Goal: Task Accomplishment & Management: Manage account settings

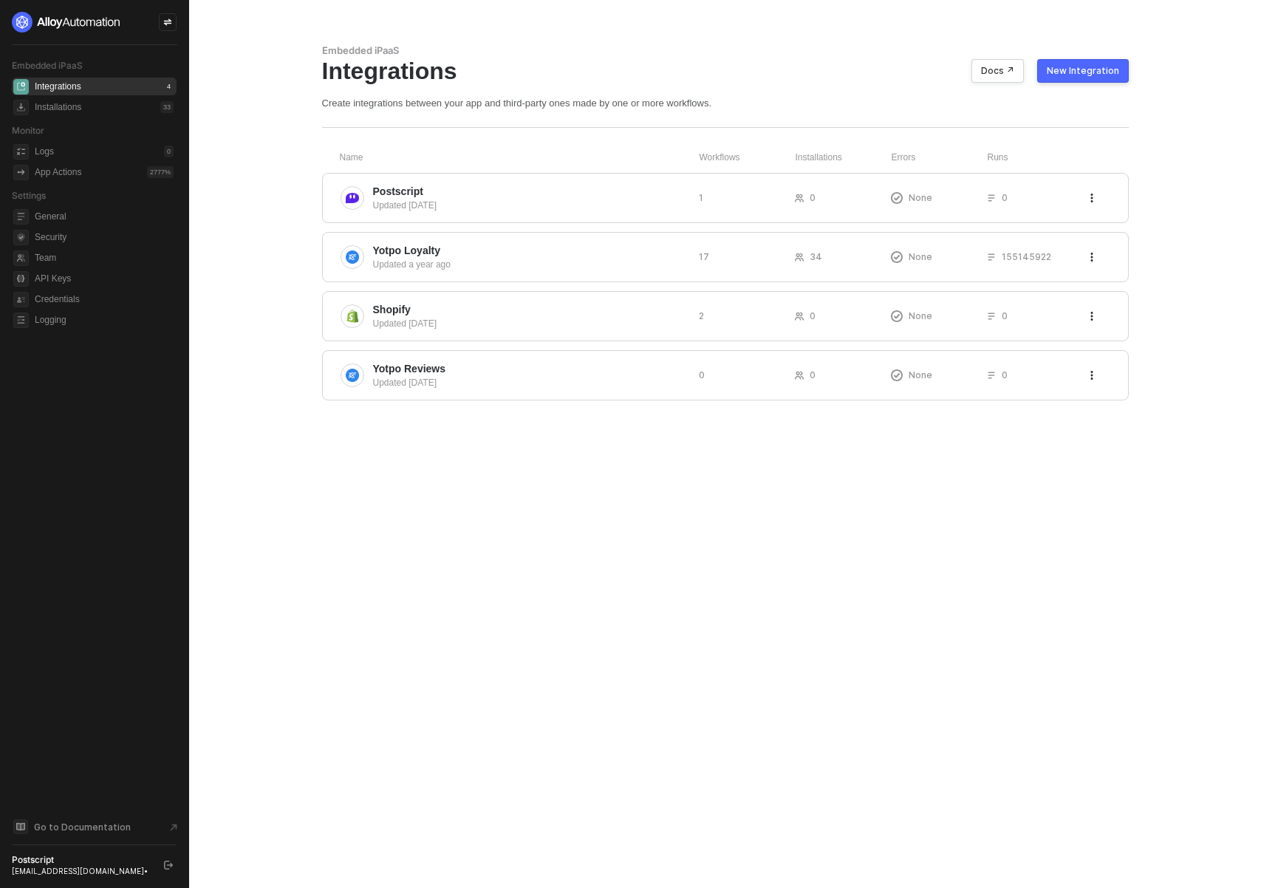
click at [170, 30] on div at bounding box center [168, 22] width 18 height 18
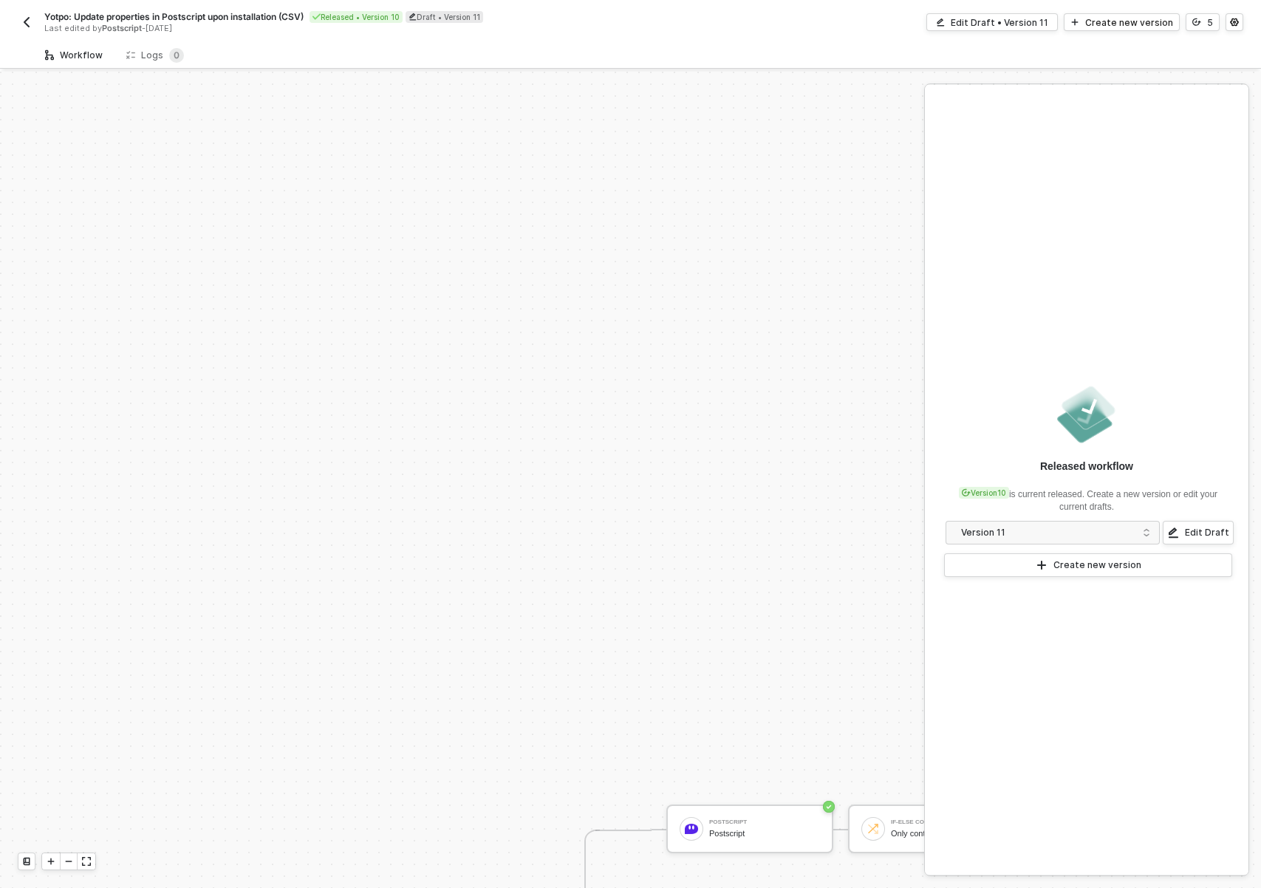
scroll to position [499, 0]
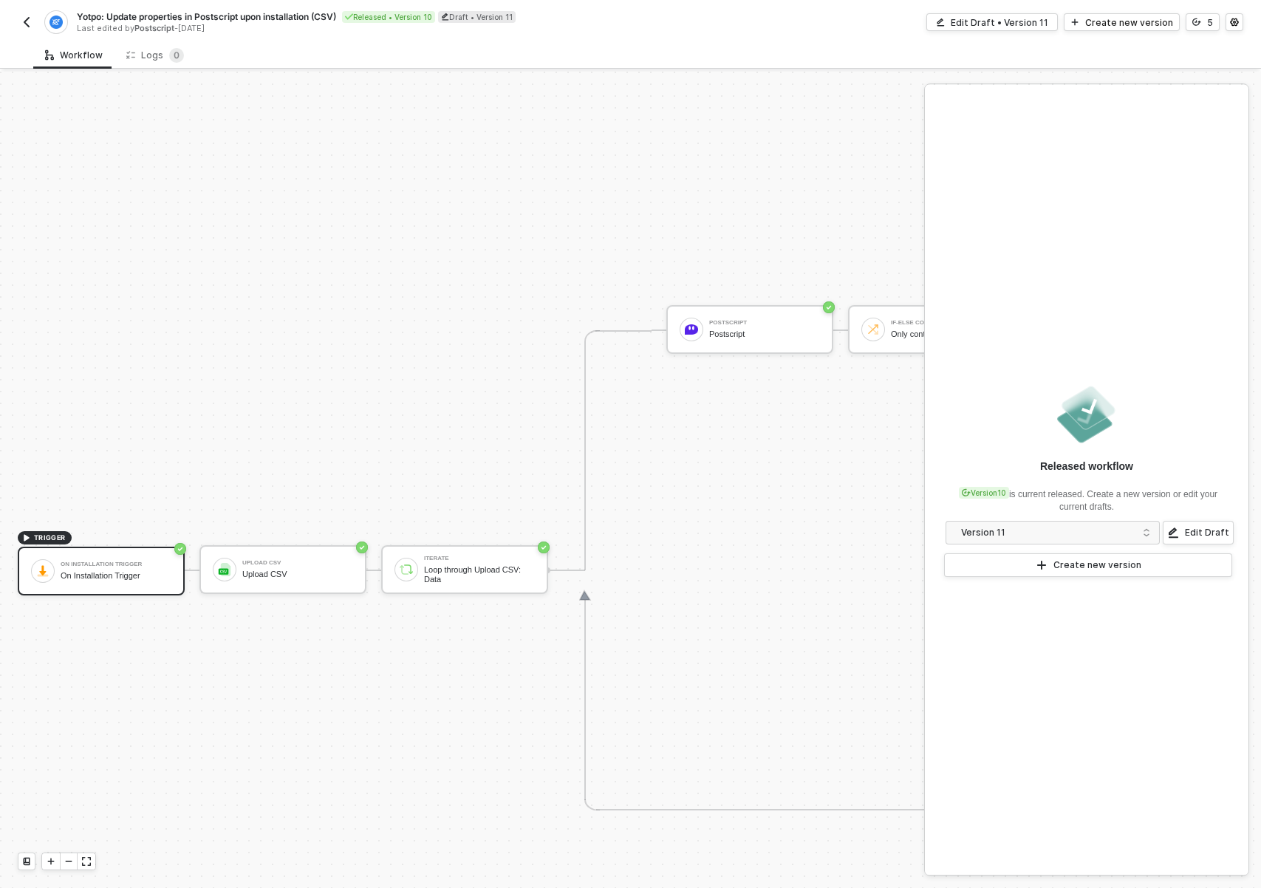
drag, startPoint x: 195, startPoint y: 699, endPoint x: 241, endPoint y: 646, distance: 70.2
click at [241, 646] on div "TRIGGER On Installation Trigger On Installation Trigger Upload CSV Upload CSV I…" at bounding box center [990, 570] width 1980 height 1996
drag, startPoint x: 334, startPoint y: 670, endPoint x: 332, endPoint y: 617, distance: 53.2
click at [331, 617] on div "TRIGGER On Installation Trigger On Installation Trigger Upload CSV Upload CSV I…" at bounding box center [990, 570] width 1980 height 1996
drag, startPoint x: 446, startPoint y: 700, endPoint x: 321, endPoint y: 669, distance: 128.1
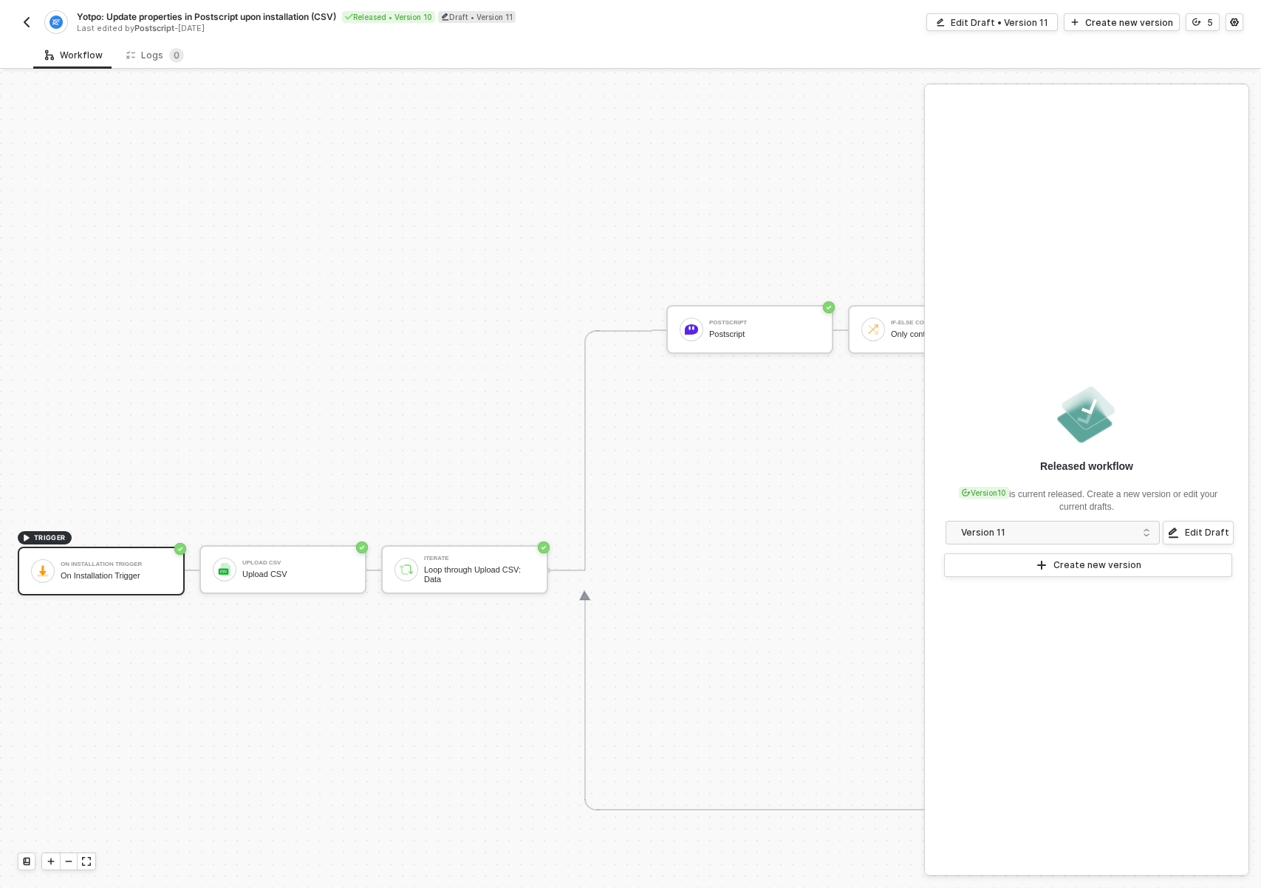
click at [315, 671] on div "TRIGGER On Installation Trigger On Installation Trigger Upload CSV Upload CSV I…" at bounding box center [990, 570] width 1980 height 1996
drag, startPoint x: 926, startPoint y: 293, endPoint x: 1018, endPoint y: 279, distance: 93.3
click at [1018, 279] on div "Released workflow Version 10 is current released. Create a new version or edit …" at bounding box center [1087, 480] width 324 height 790
click at [290, 567] on div "Upload CSV Upload CSV" at bounding box center [297, 570] width 111 height 28
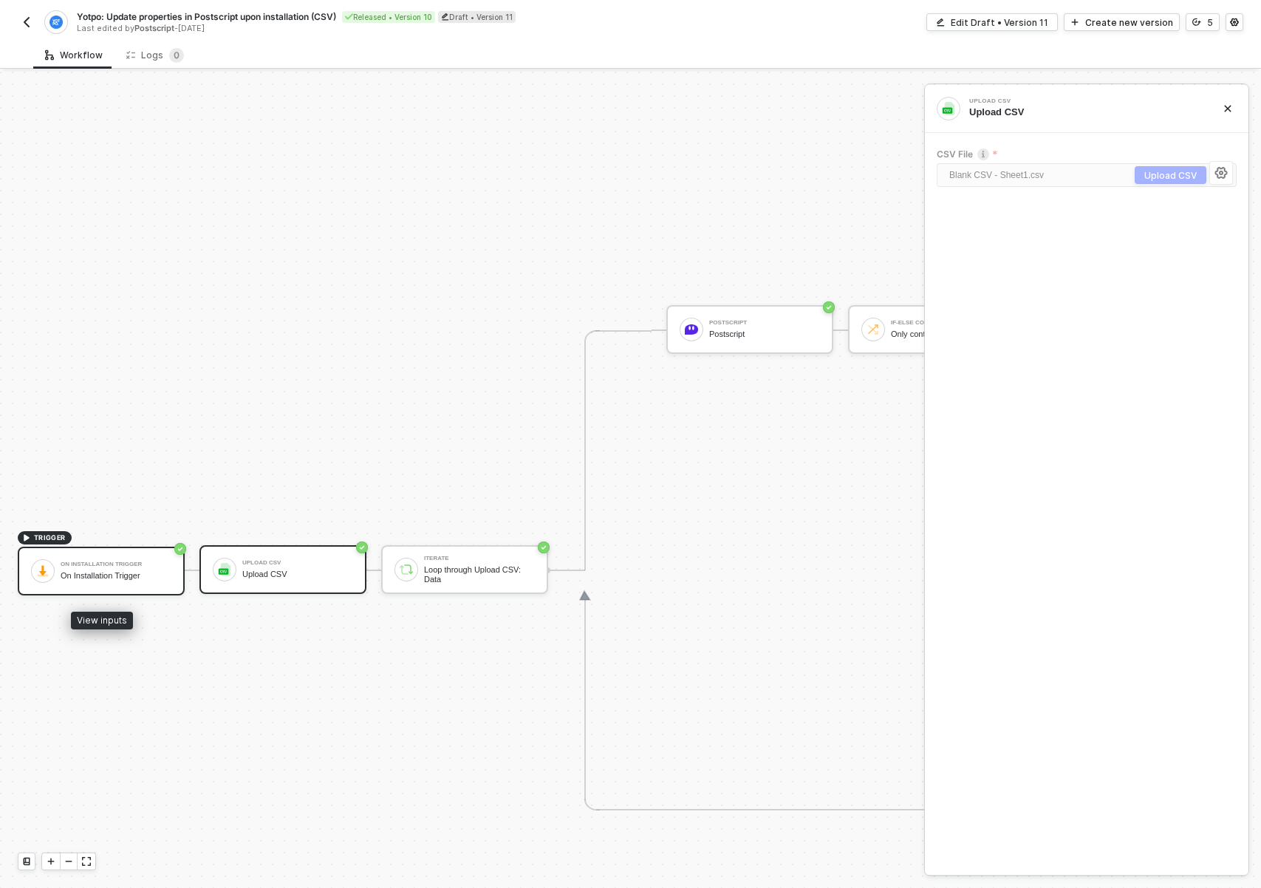
click at [103, 577] on div "On Installation Trigger" at bounding box center [116, 576] width 111 height 10
click at [293, 568] on div "Upload CSV Upload CSV" at bounding box center [297, 570] width 111 height 28
click at [21, 24] on img "button" at bounding box center [27, 22] width 12 height 12
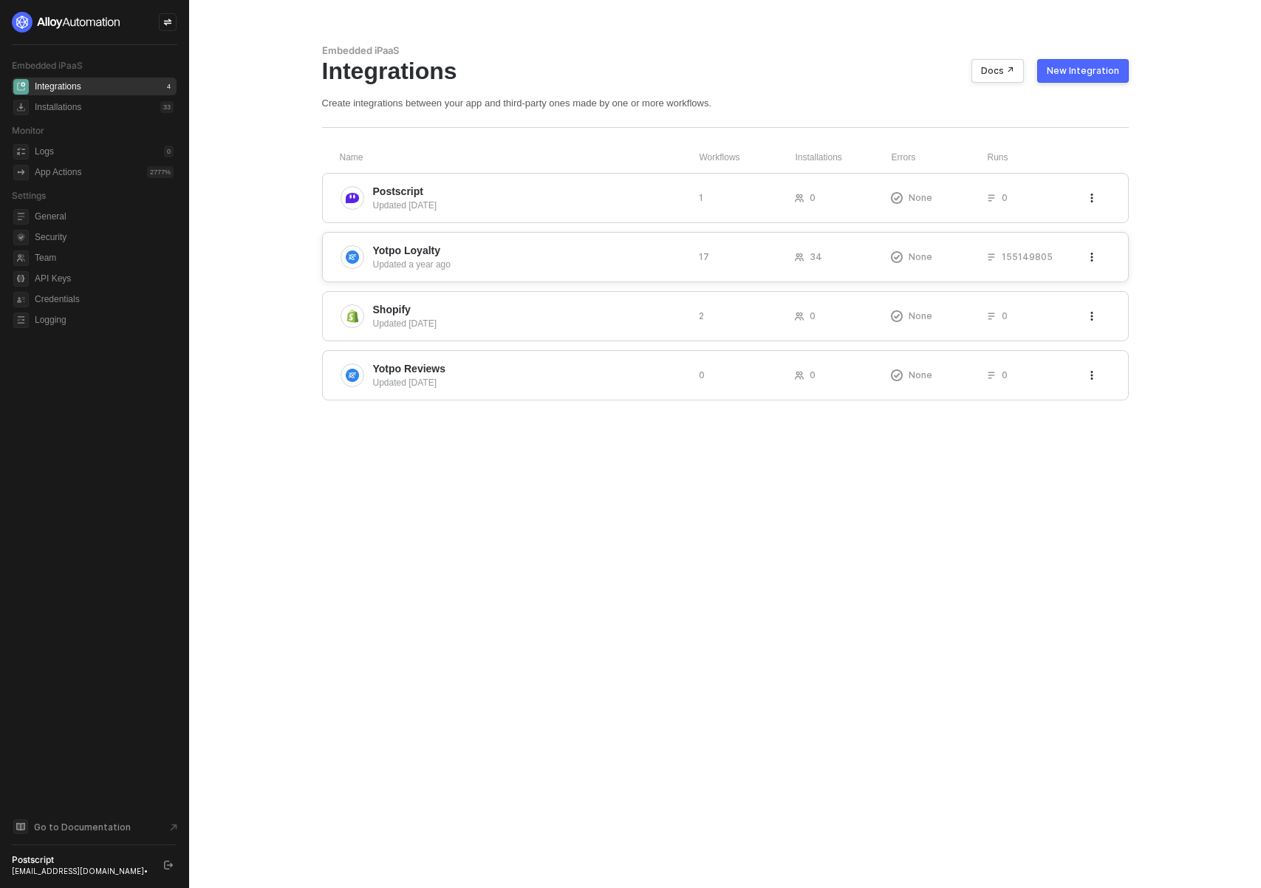
click at [384, 254] on span "Yotpo Loyalty" at bounding box center [407, 250] width 68 height 15
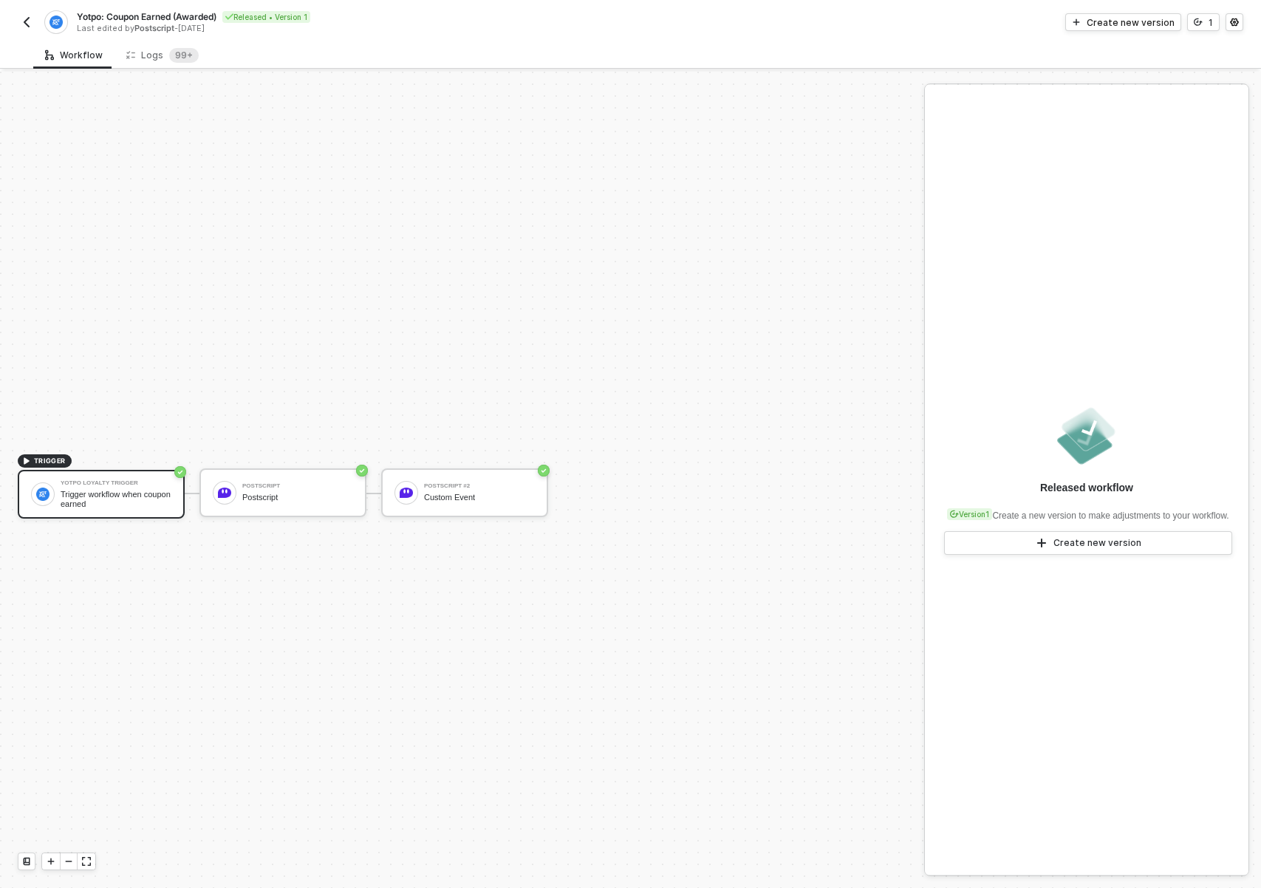
scroll to position [27, 0]
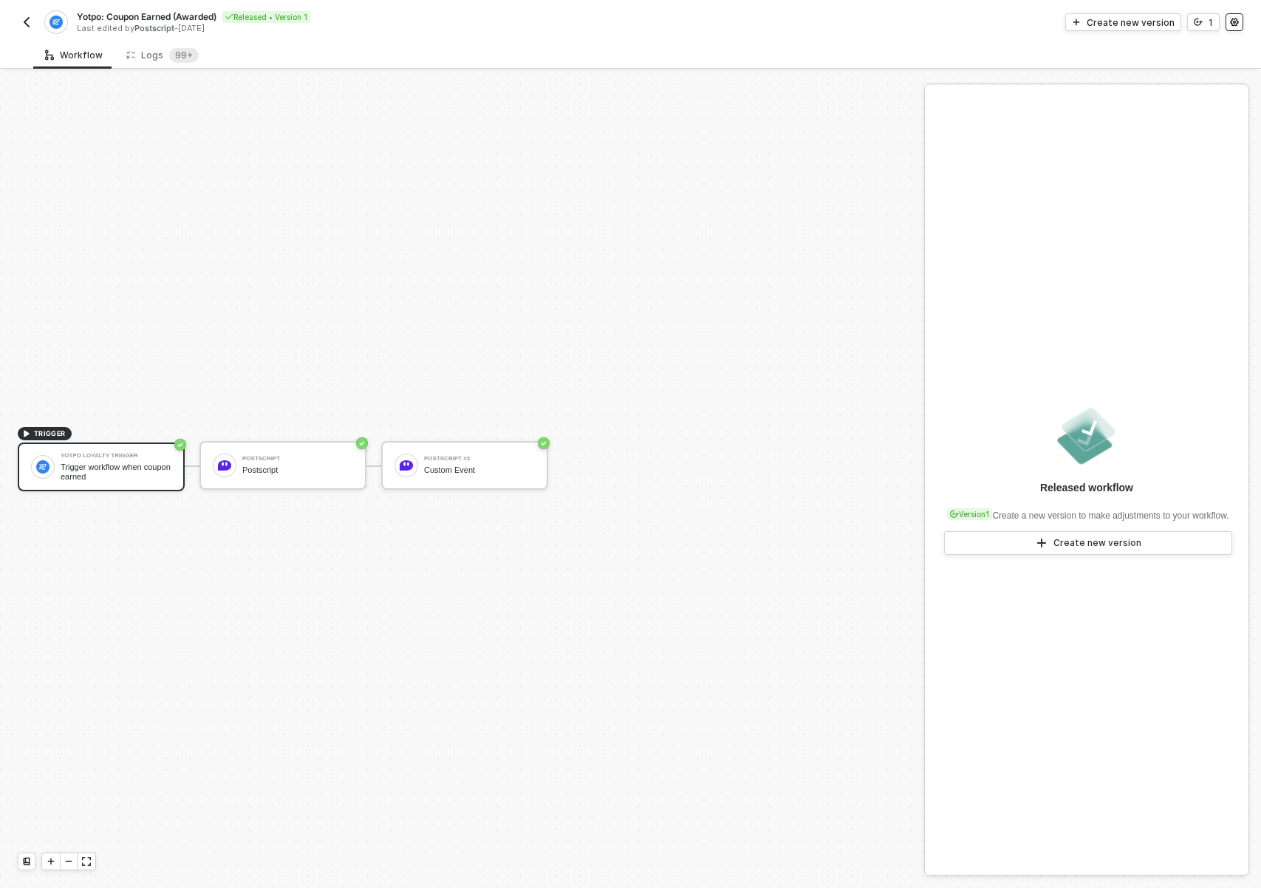
click at [1243, 24] on div "Yotpo: Coupon Earned (Awarded) Released • Version 1 Last edited by Postscript -…" at bounding box center [630, 20] width 1261 height 41
click at [1240, 23] on button "button" at bounding box center [1235, 22] width 18 height 18
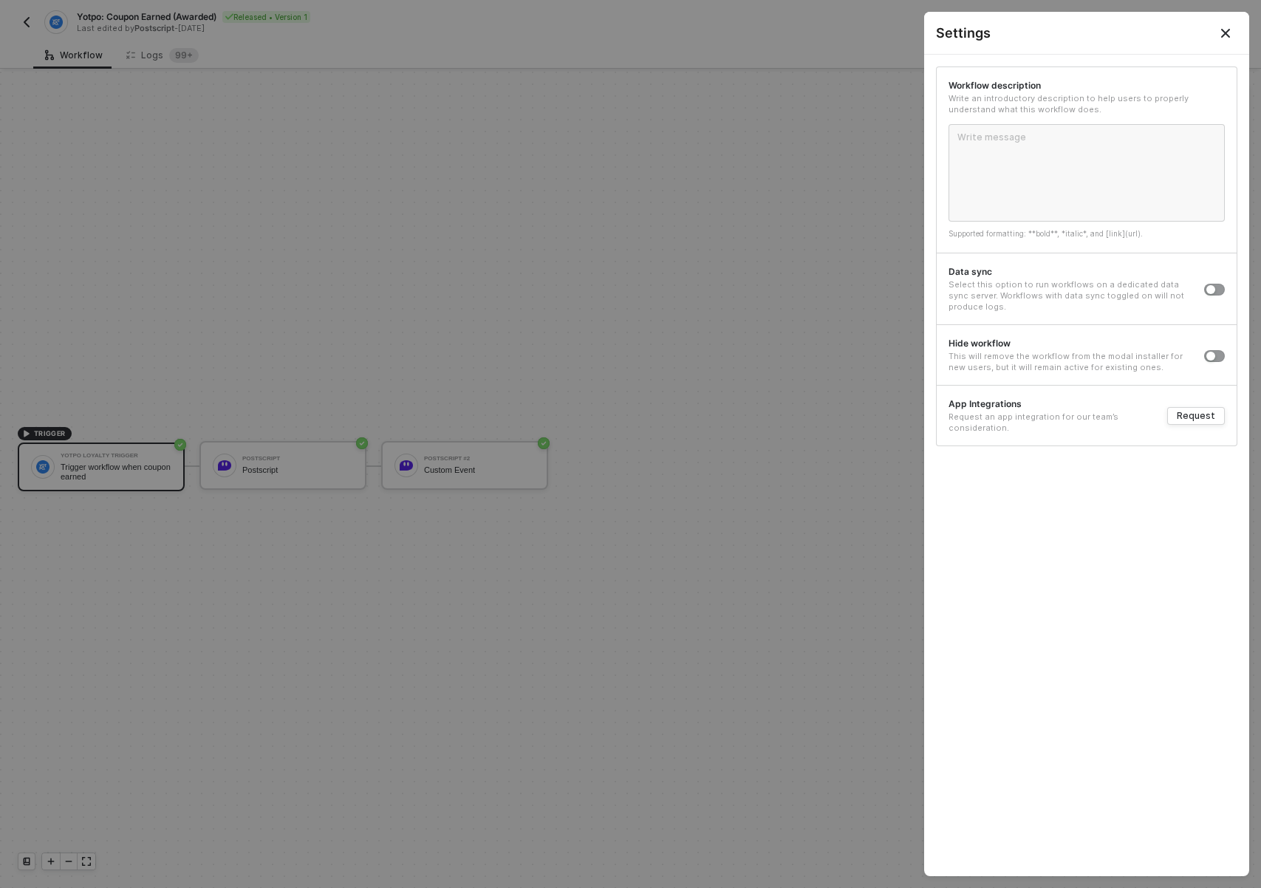
click at [1221, 32] on icon "Close" at bounding box center [1226, 33] width 12 height 12
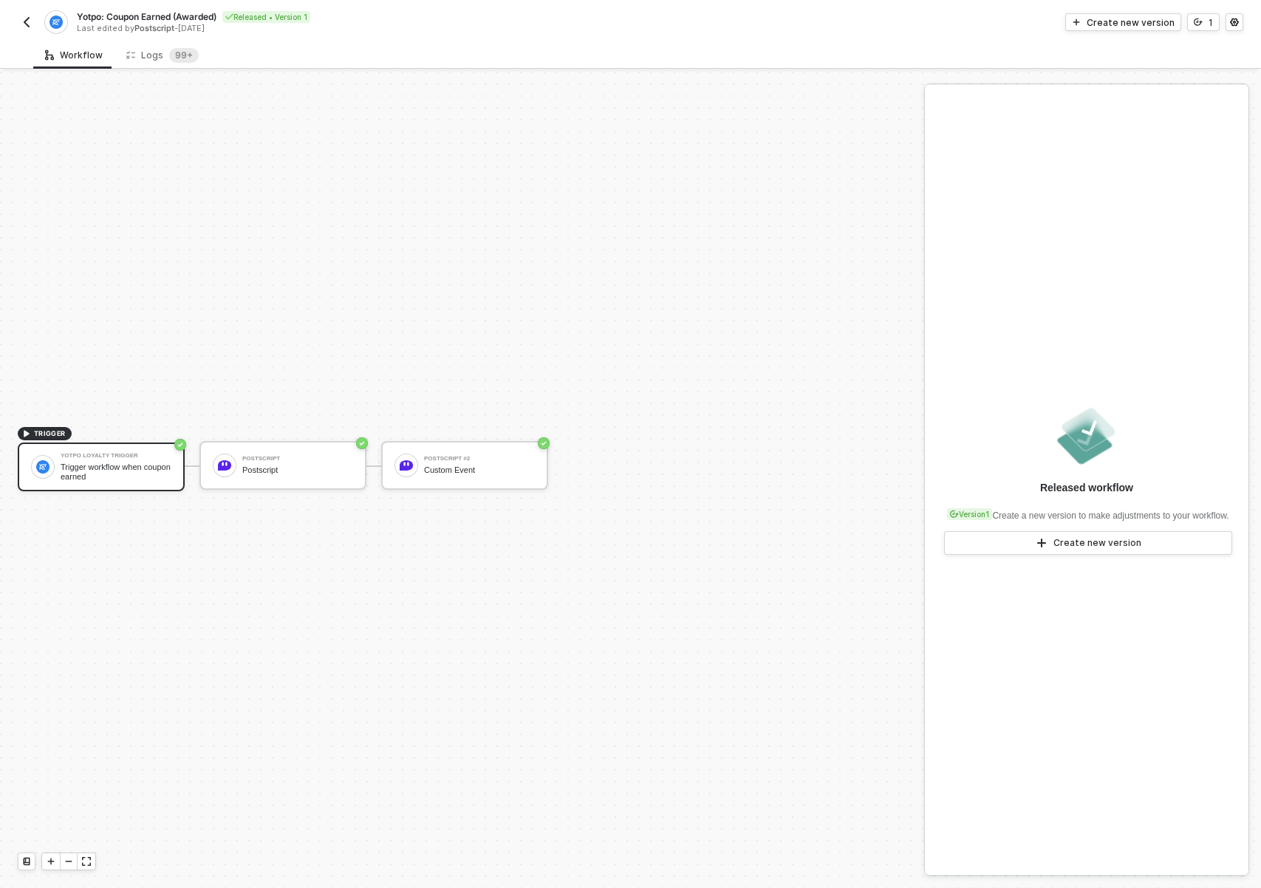
click at [30, 20] on img "button" at bounding box center [27, 22] width 12 height 12
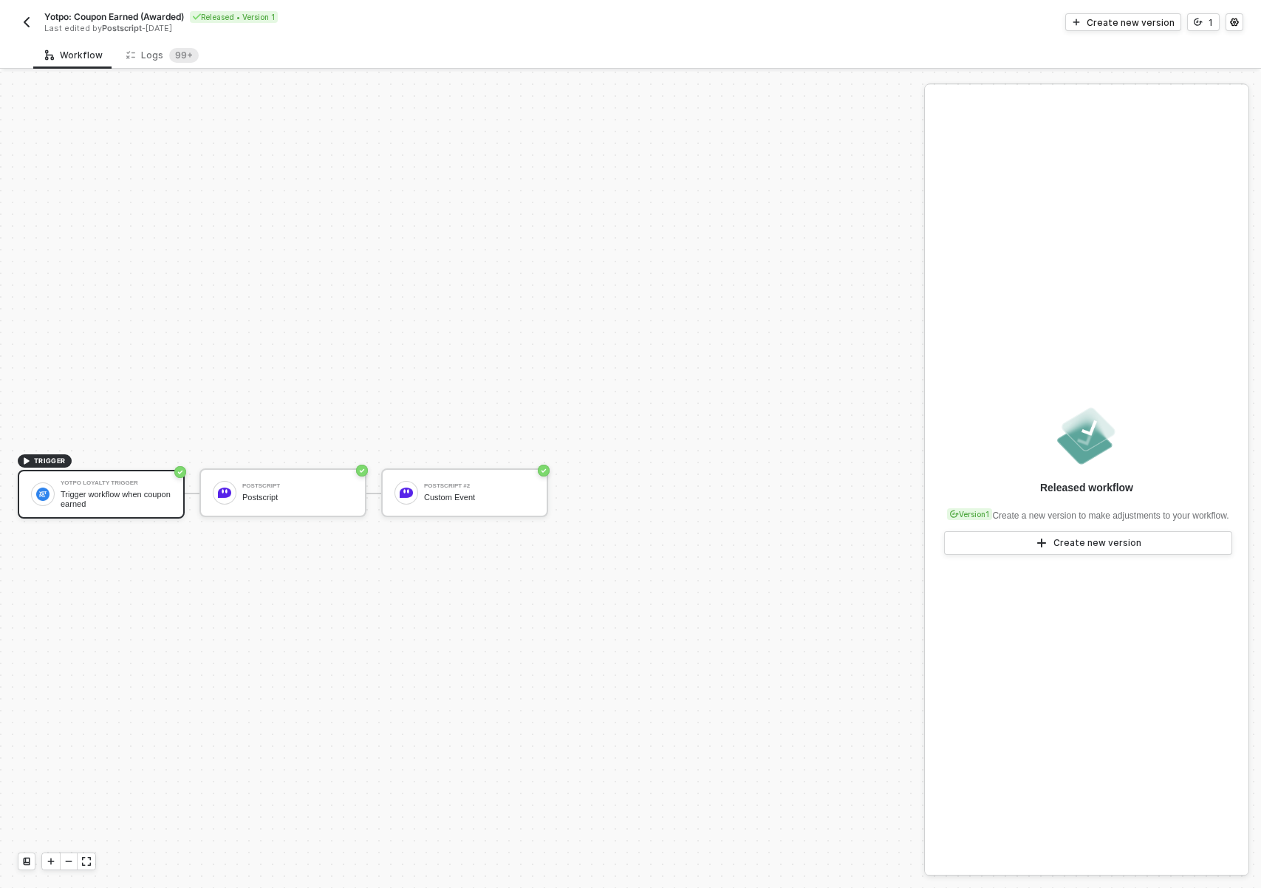
scroll to position [27, 0]
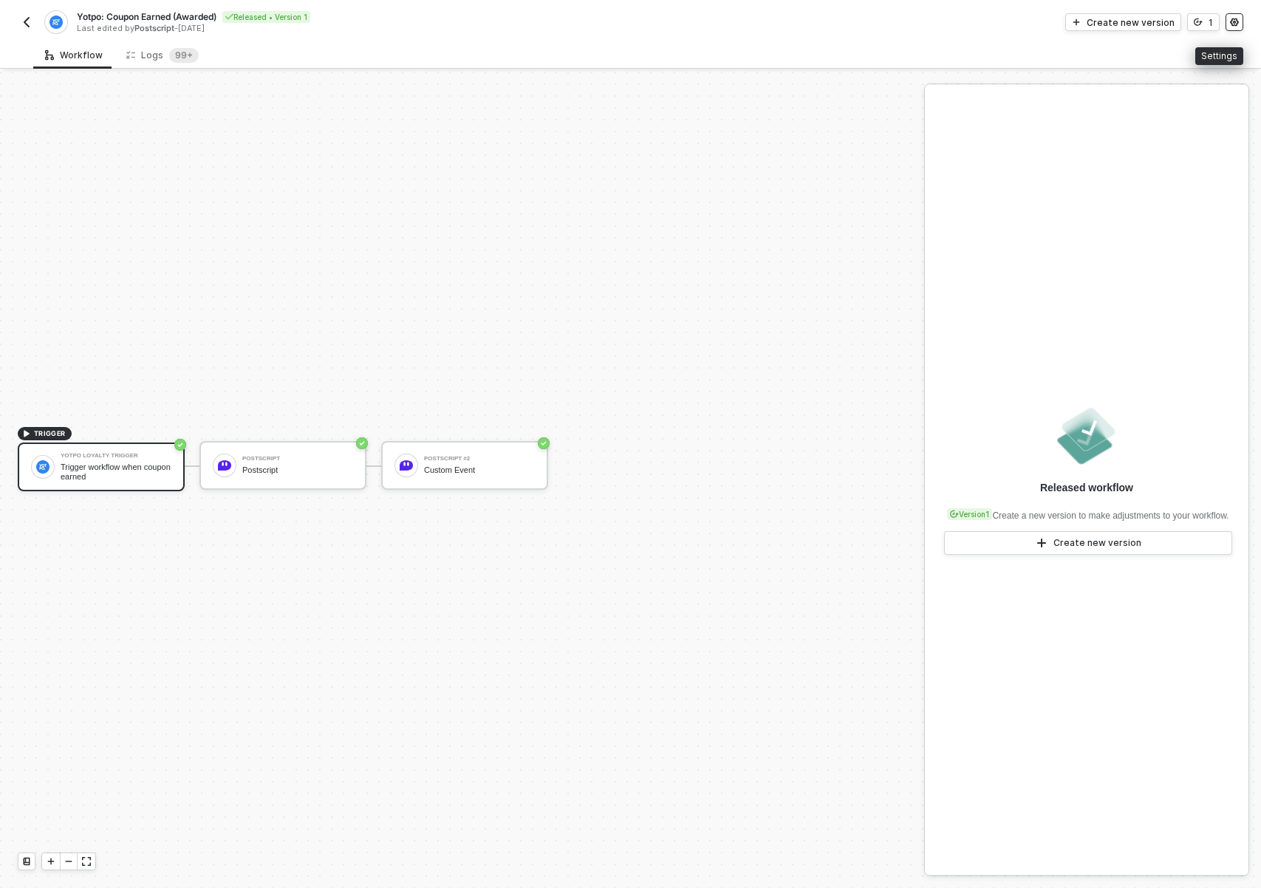
click at [1235, 21] on circle "icon-settings" at bounding box center [1235, 22] width 2 height 2
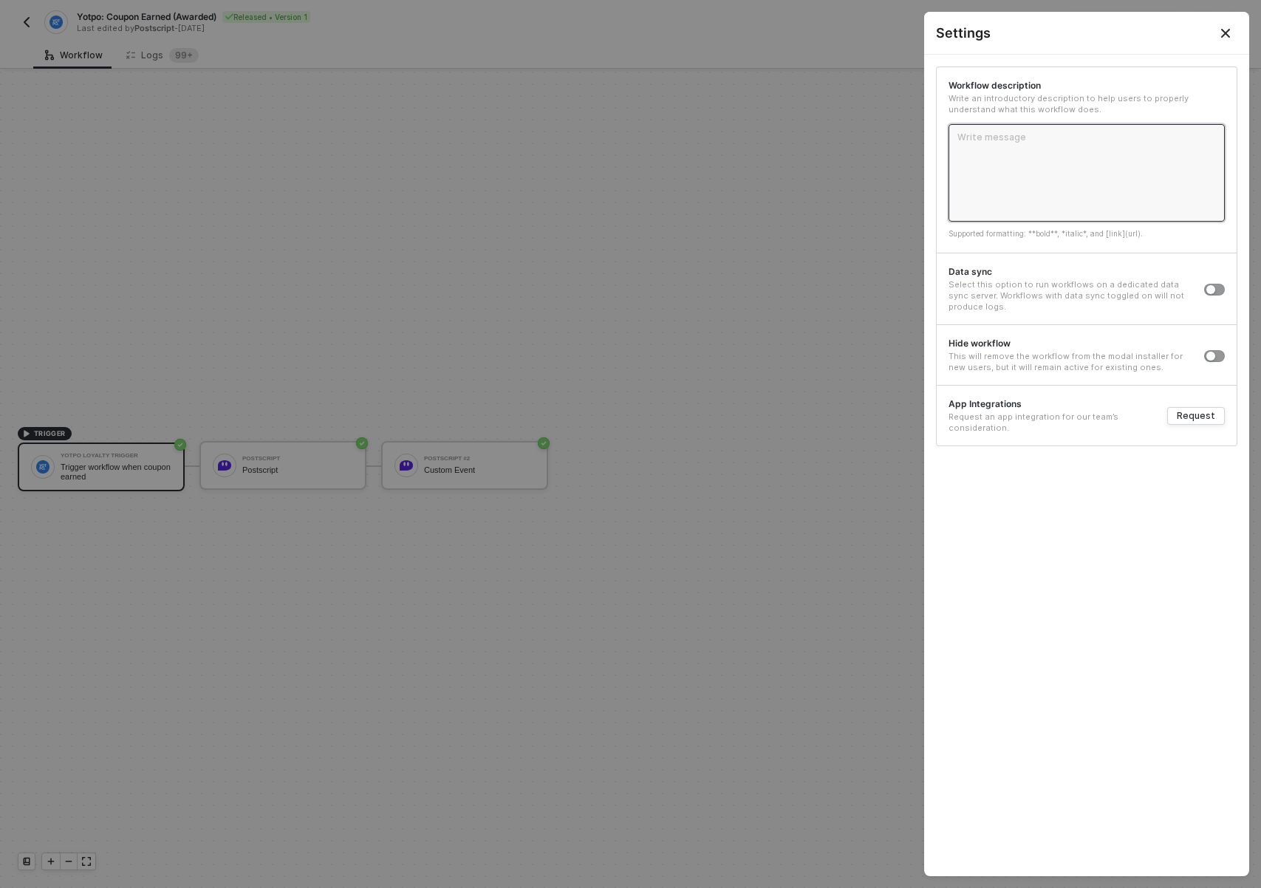
click at [1037, 168] on textarea at bounding box center [1087, 173] width 276 height 98
type textarea "Y"
type textarea "Ye"
type textarea "Yea"
type textarea "Yeah"
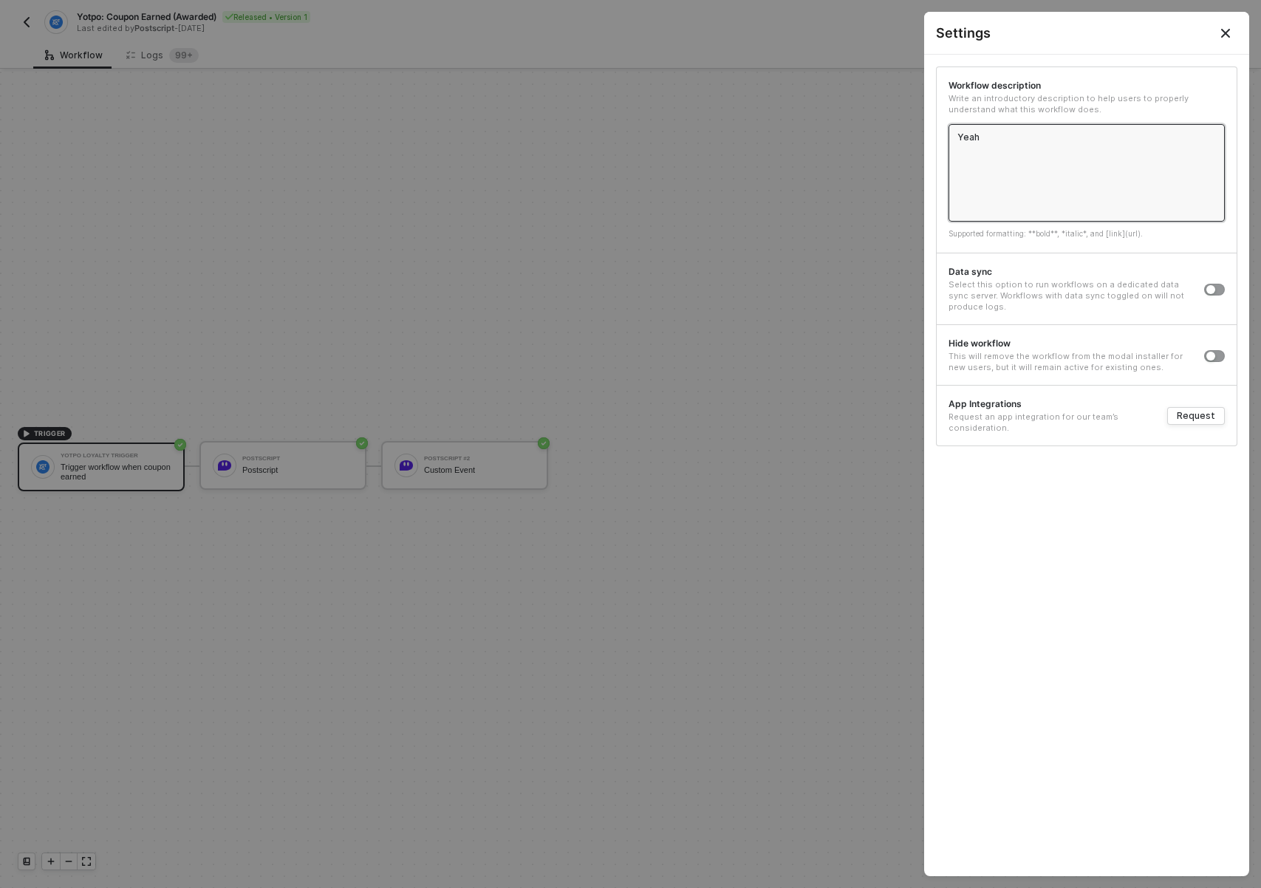
type textarea "Yeah"
type textarea "Yeah t"
type textarea "Yeah th"
type textarea "Yeah thi"
type textarea "Yeah this"
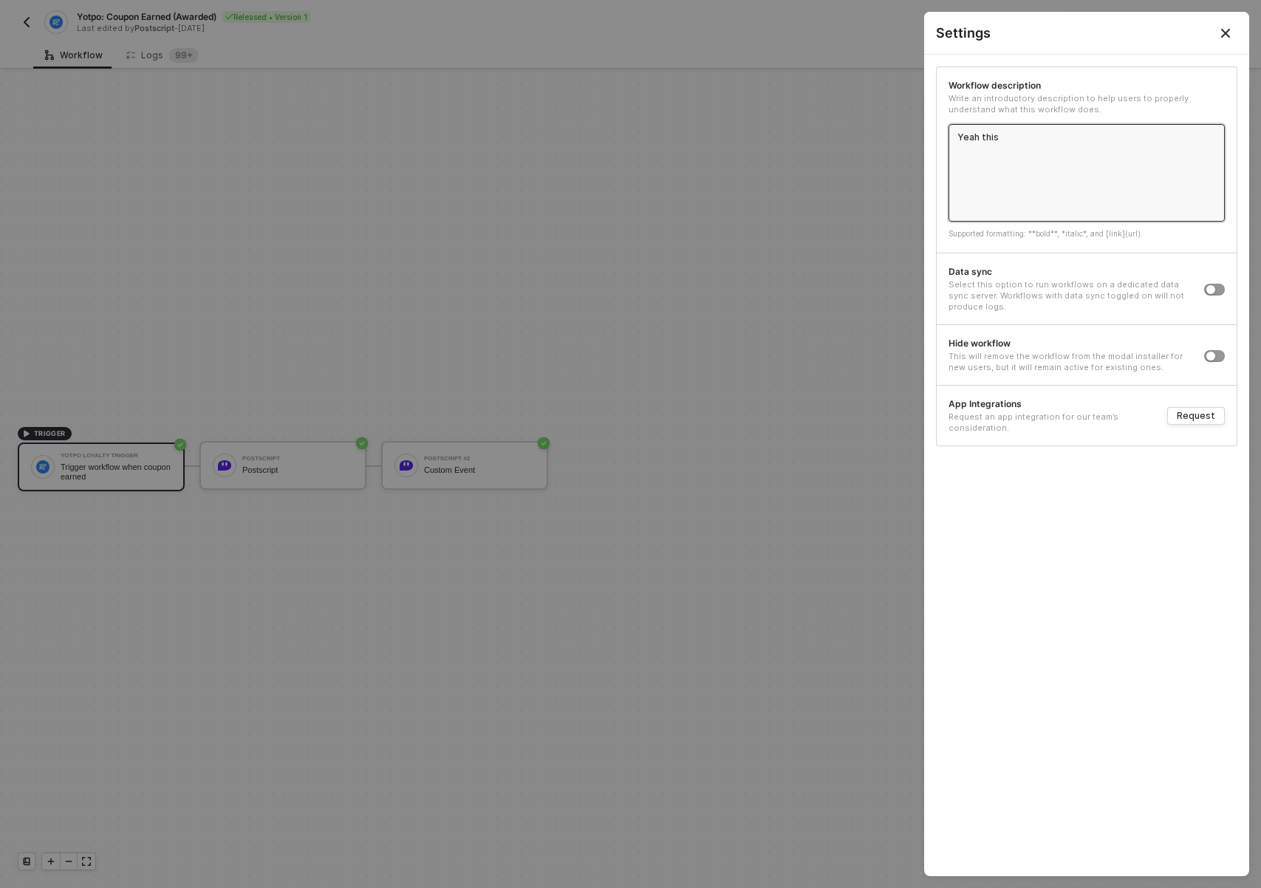
type textarea "Yeah this"
type textarea "Yeah this do"
type textarea "Yeah this doe"
type textarea "Yeah this doe s"
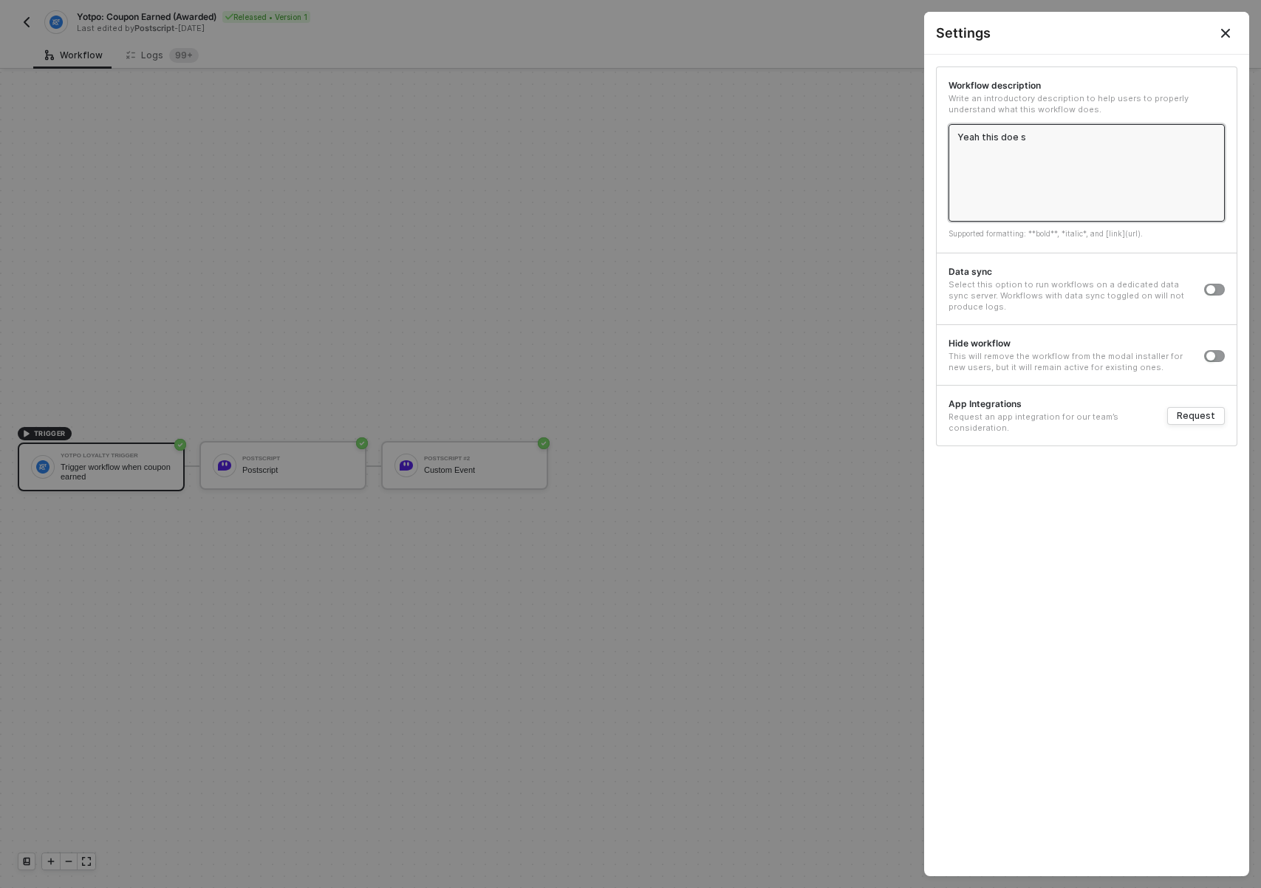
type textarea "Yeah this doe so"
type textarea "Yeah this doe s"
type textarea "Yeah this doe"
type textarea "Yeah this do"
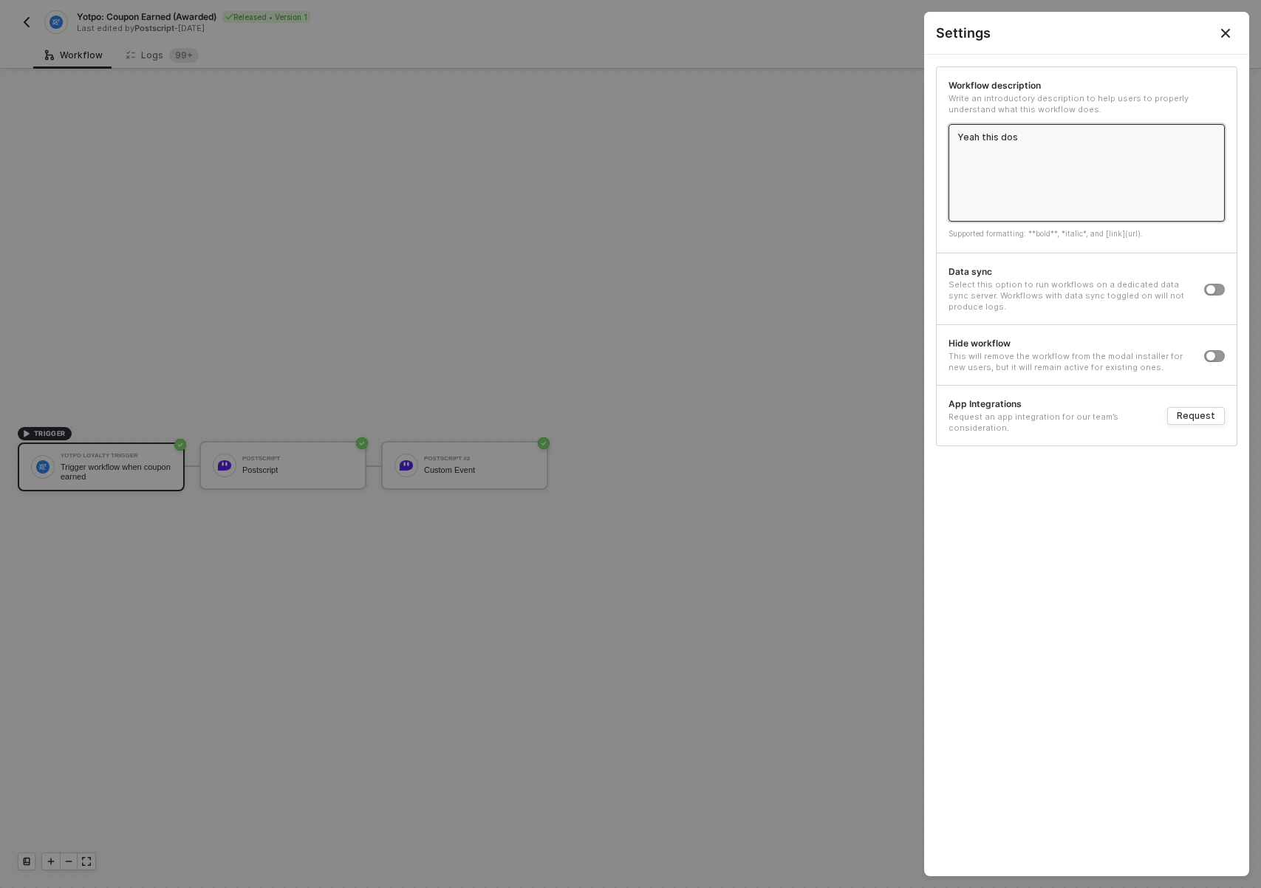
type textarea "Yeah this dose"
type textarea "Yeah this dose s"
type textarea "Yeah this dose so"
type textarea "Yeah this dose som"
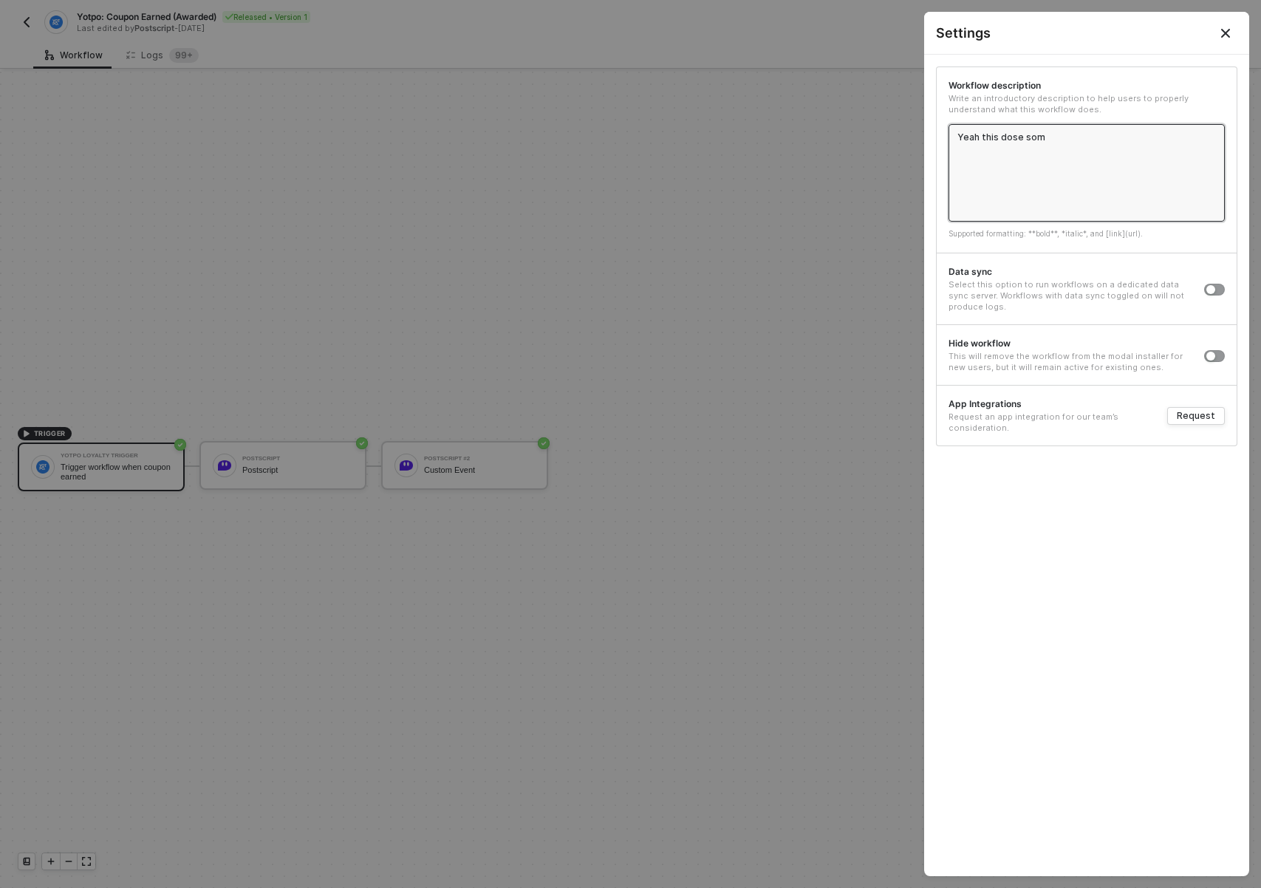
type textarea "Yeah this dose some"
type textarea "Yeah this dose som"
type textarea "Yeah this dose so"
type textarea "Yeah this dose s"
type textarea "Yeah this dose"
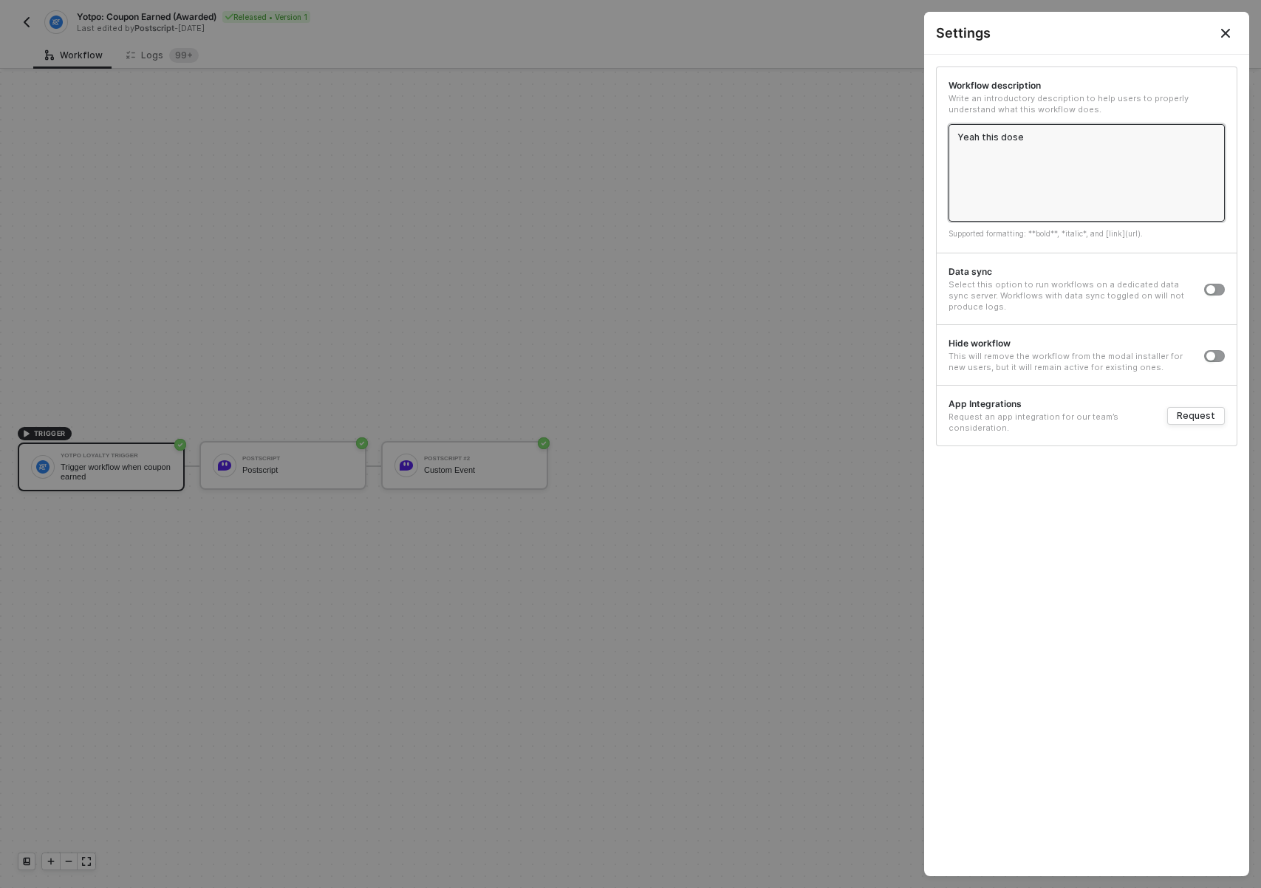
type textarea "Yeah this dose"
type textarea "Yeah this dos"
type textarea "Yeah this dose"
type textarea "Yeah this doses"
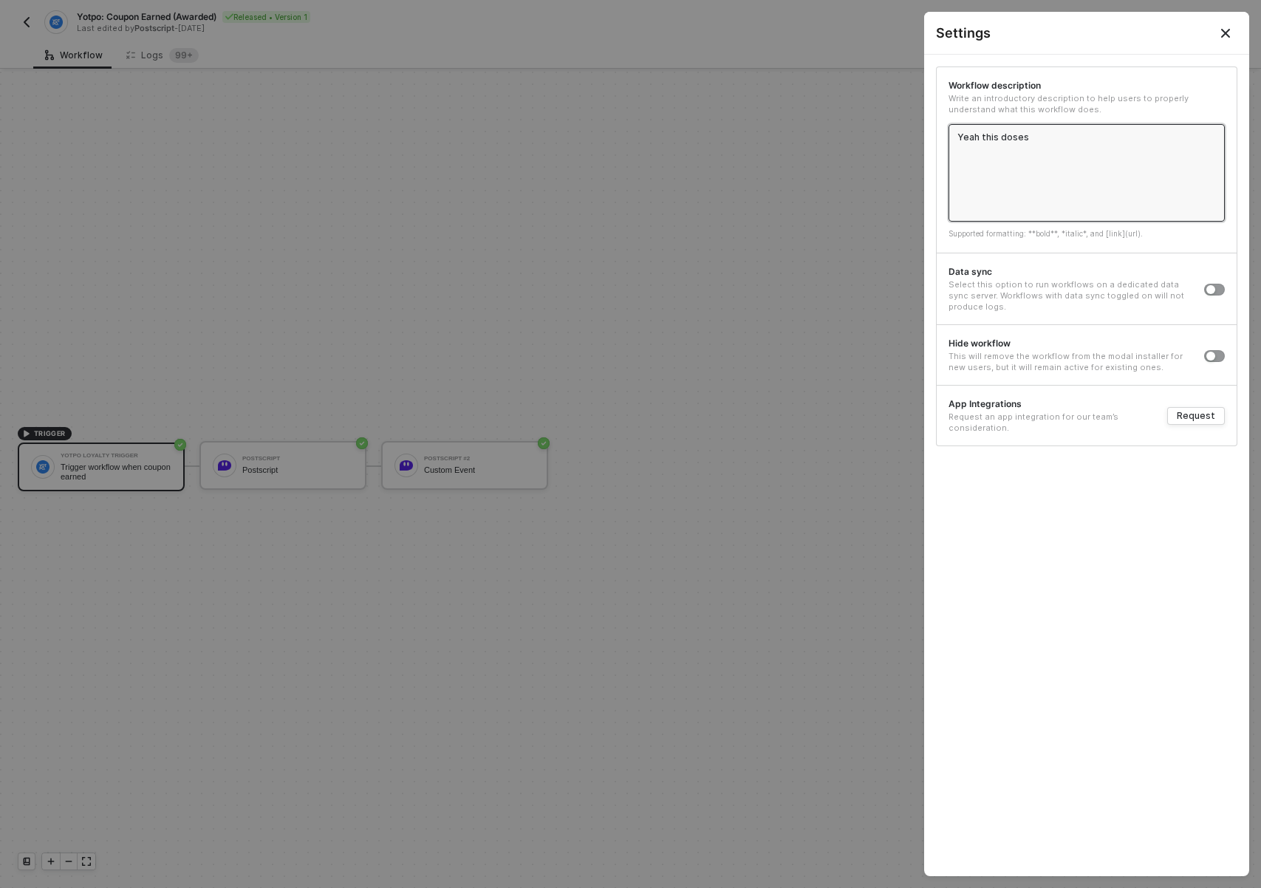
type textarea "Yeah this doses s"
type textarea "Yeah this doses"
type textarea "Yeah this dose"
type textarea "Yeah this dos"
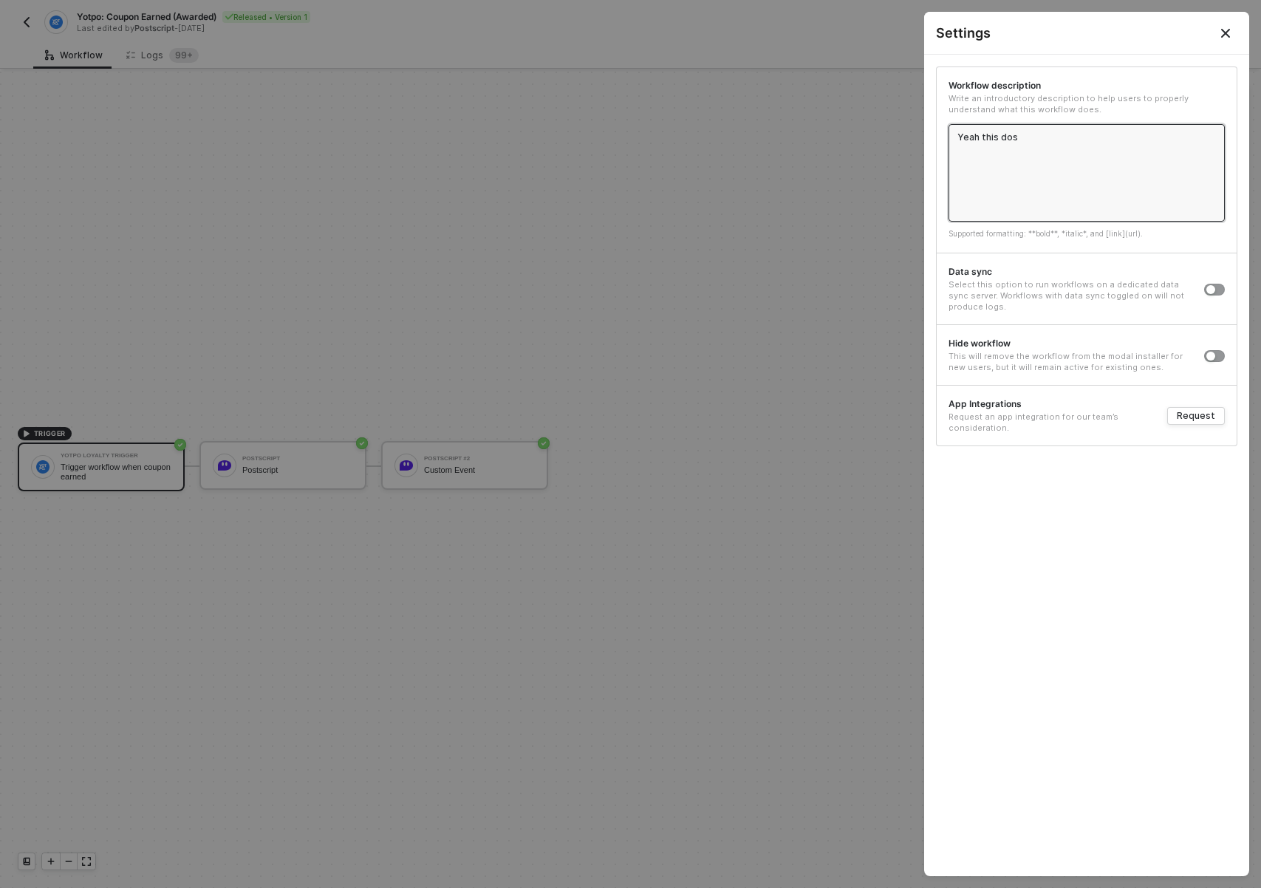
type textarea "Yeah this do"
type textarea "Yeah this doe"
type textarea "Yeah this does"
type textarea "Yeah this does s"
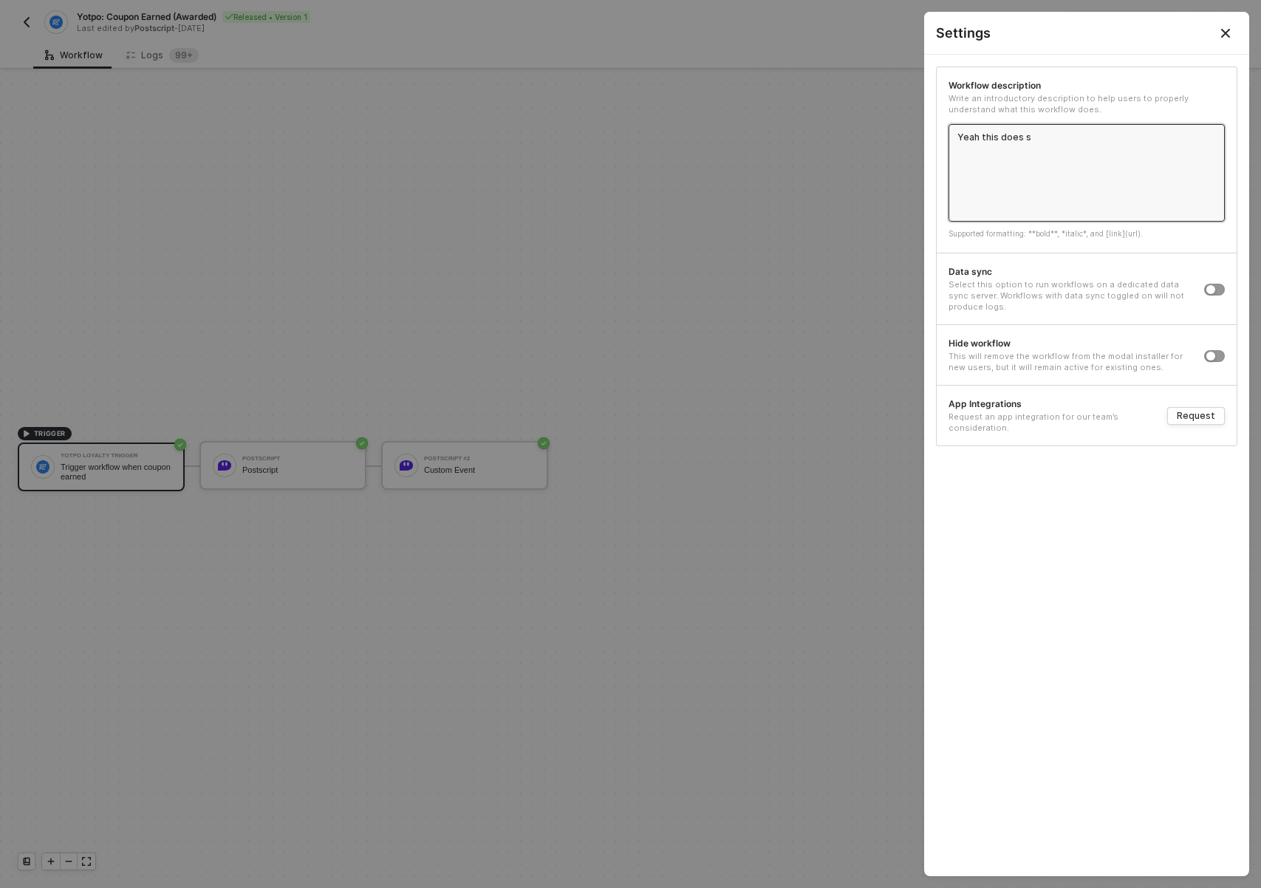
type textarea "Yeah this does so"
type textarea "Yeah this does som"
type textarea "Yeah this does some"
type textarea "Yeah this does some s"
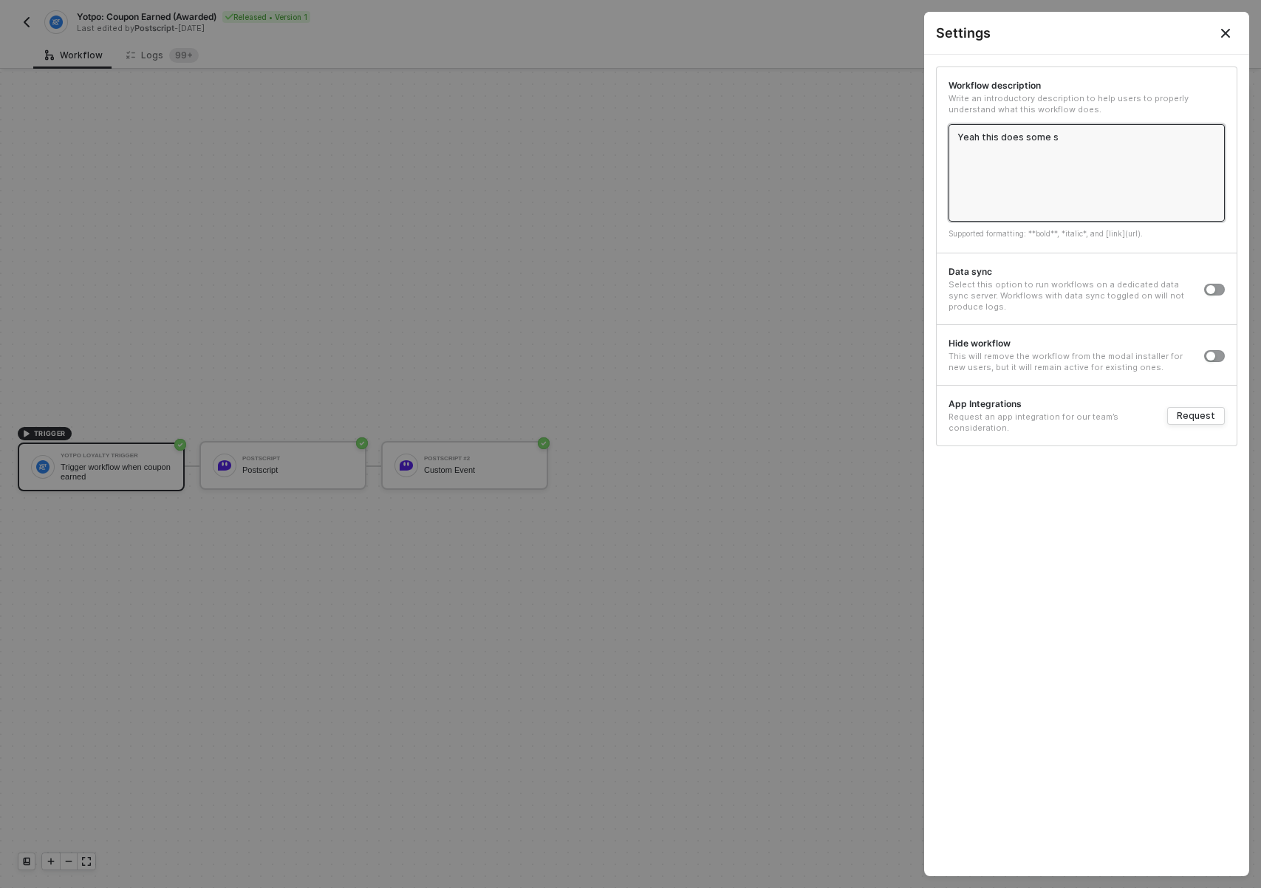
type textarea "Yeah this does some st"
type textarea "Yeah this does some stu"
type textarea "Yeah this does some stuf"
type textarea "Yeah this does some stuff"
type textarea "T"
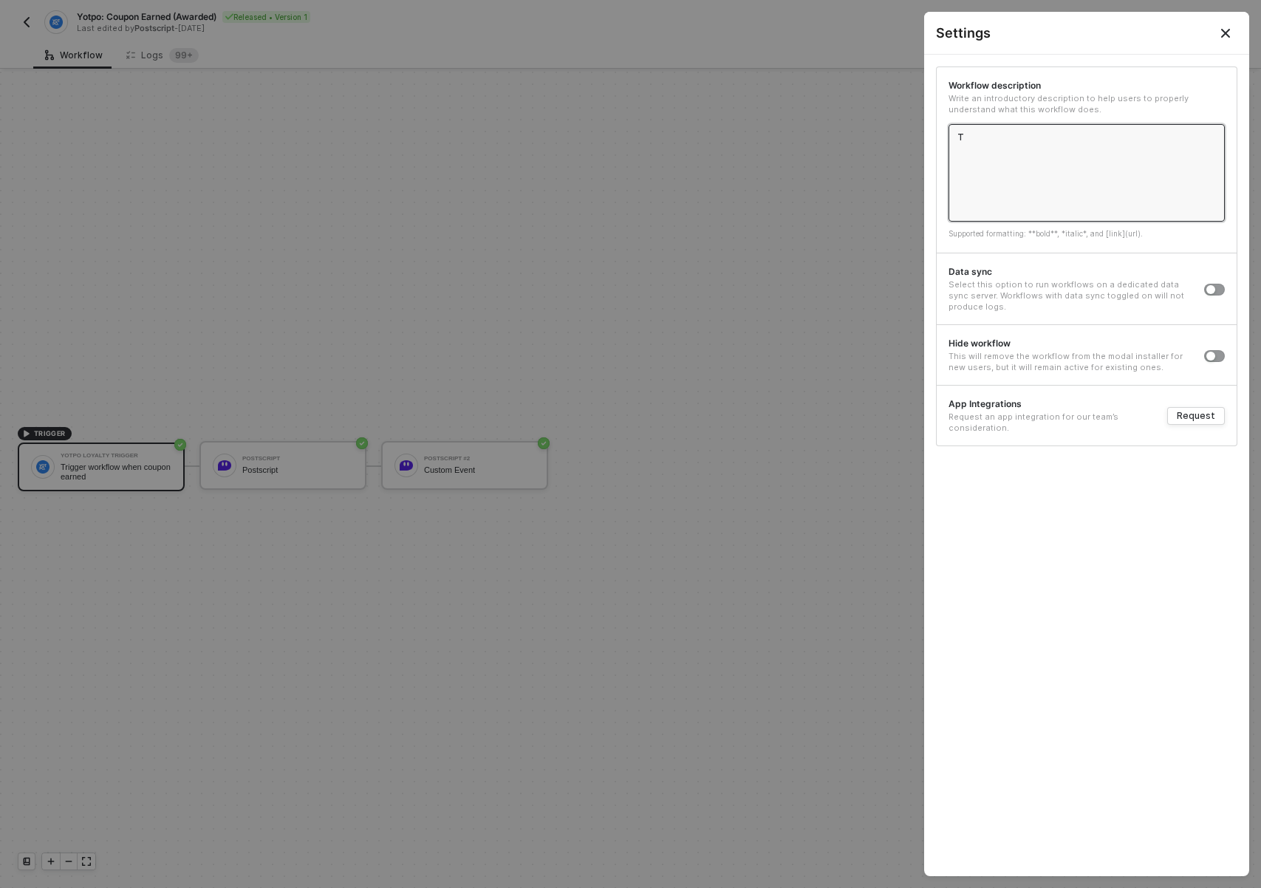
type textarea "Tr"
type textarea "Tri"
type textarea "Trig"
type textarea "Trigg"
type textarea "Trigge"
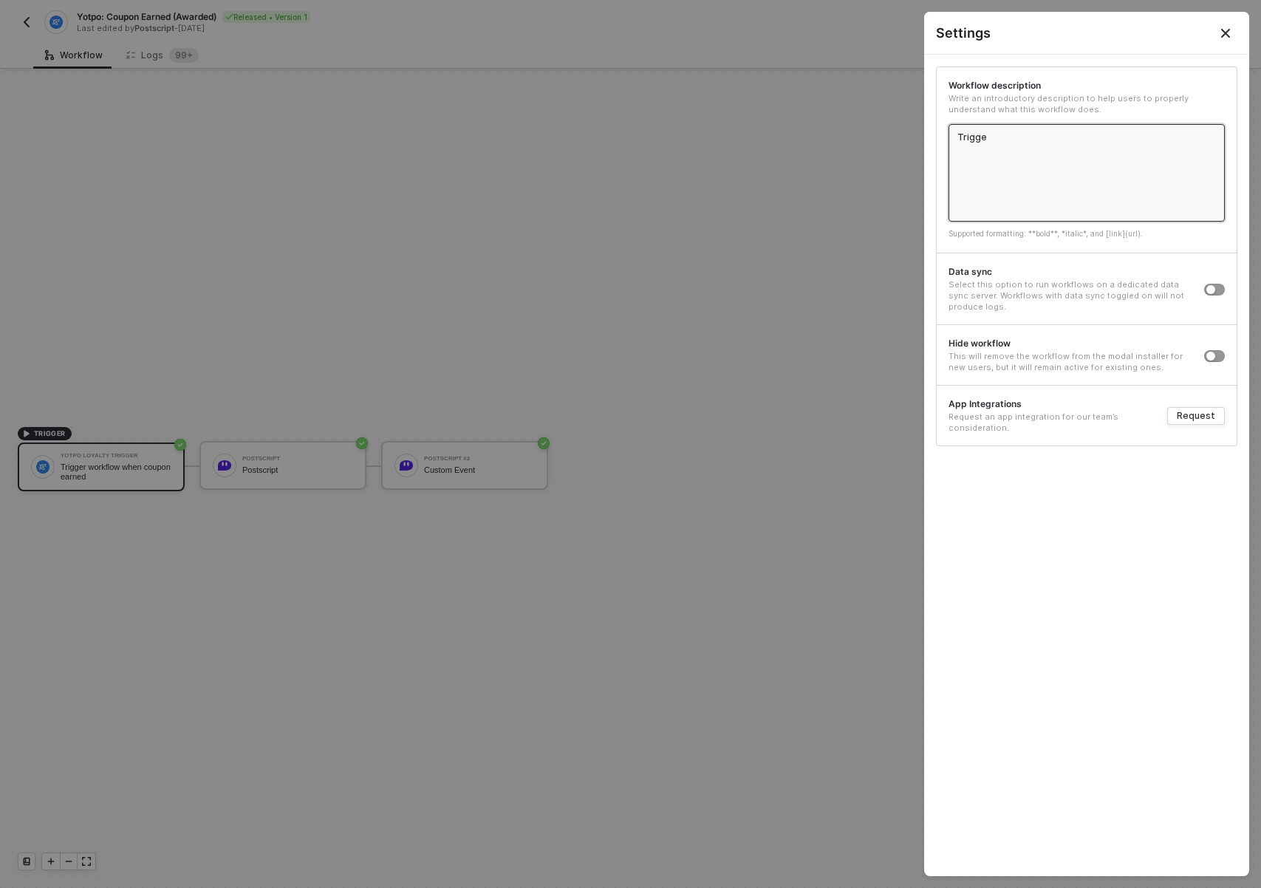
type textarea "Trigger"
type textarea "Triggers"
type textarea "Triggers w"
type textarea "Triggers wh"
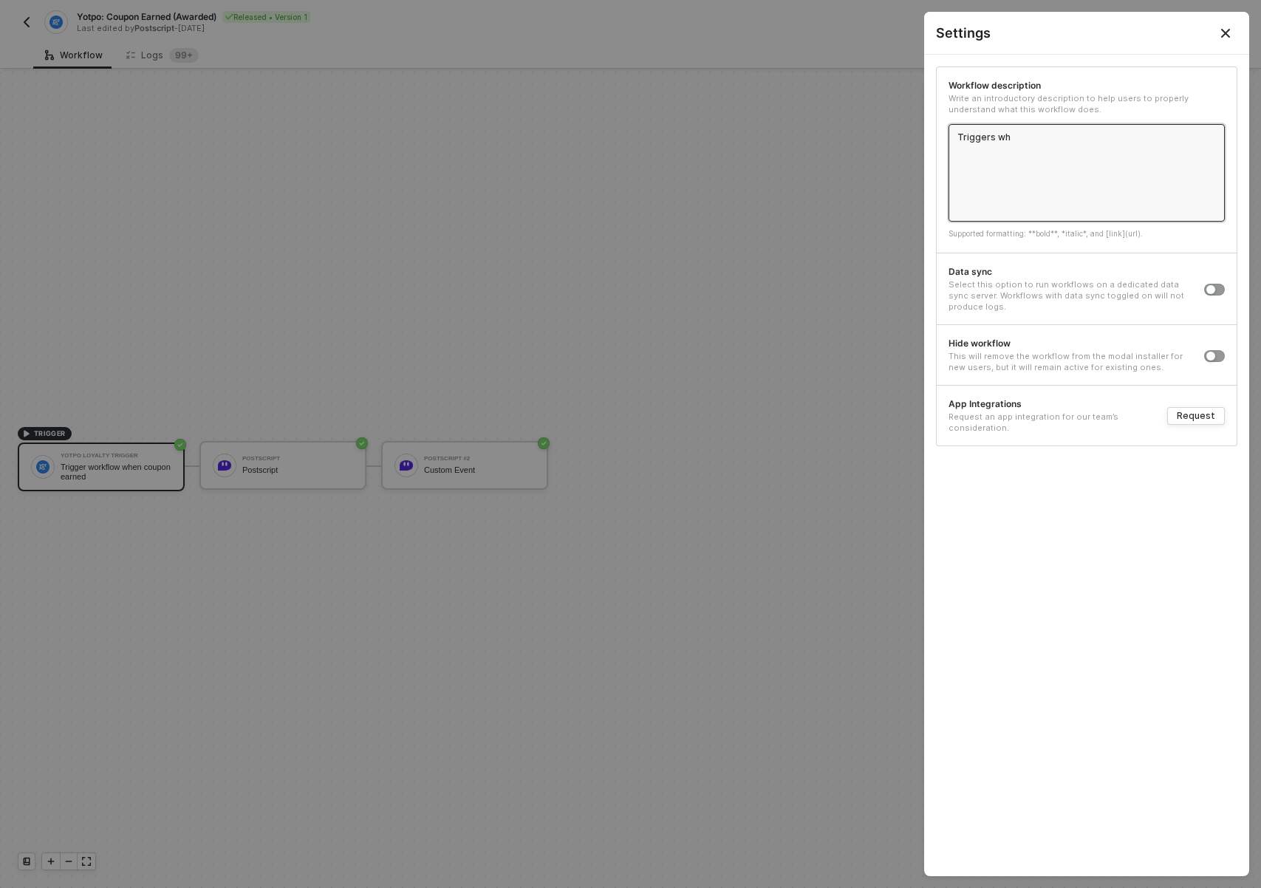
type textarea "Triggers whe"
type textarea "Triggers when"
type textarea "Triggers when a"
type textarea "Triggers when a cu"
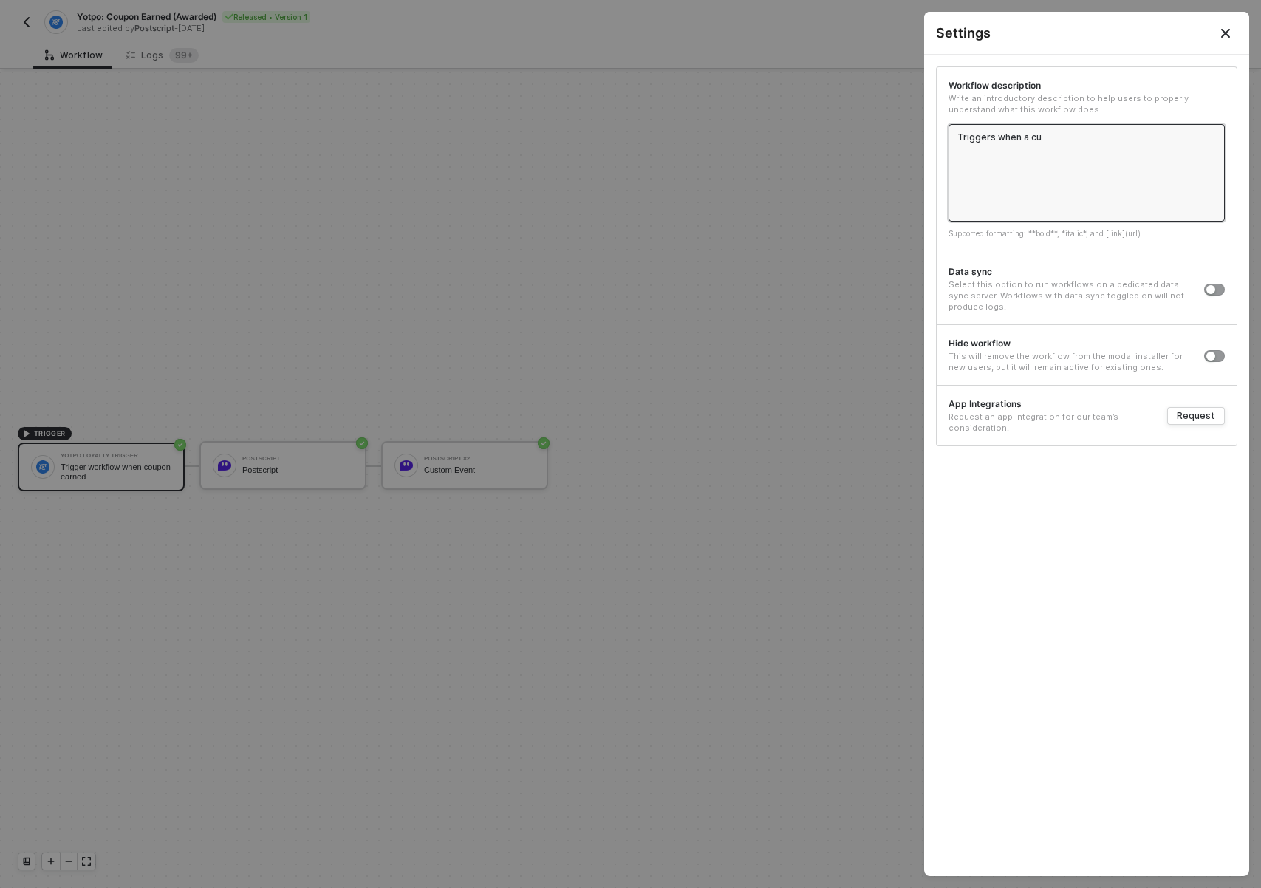
type textarea "Triggers when a cus"
type textarea "Triggers when a cust"
type textarea "Triggers when a custo"
type textarea "Triggers when a custom"
type textarea "Triggers when a custome"
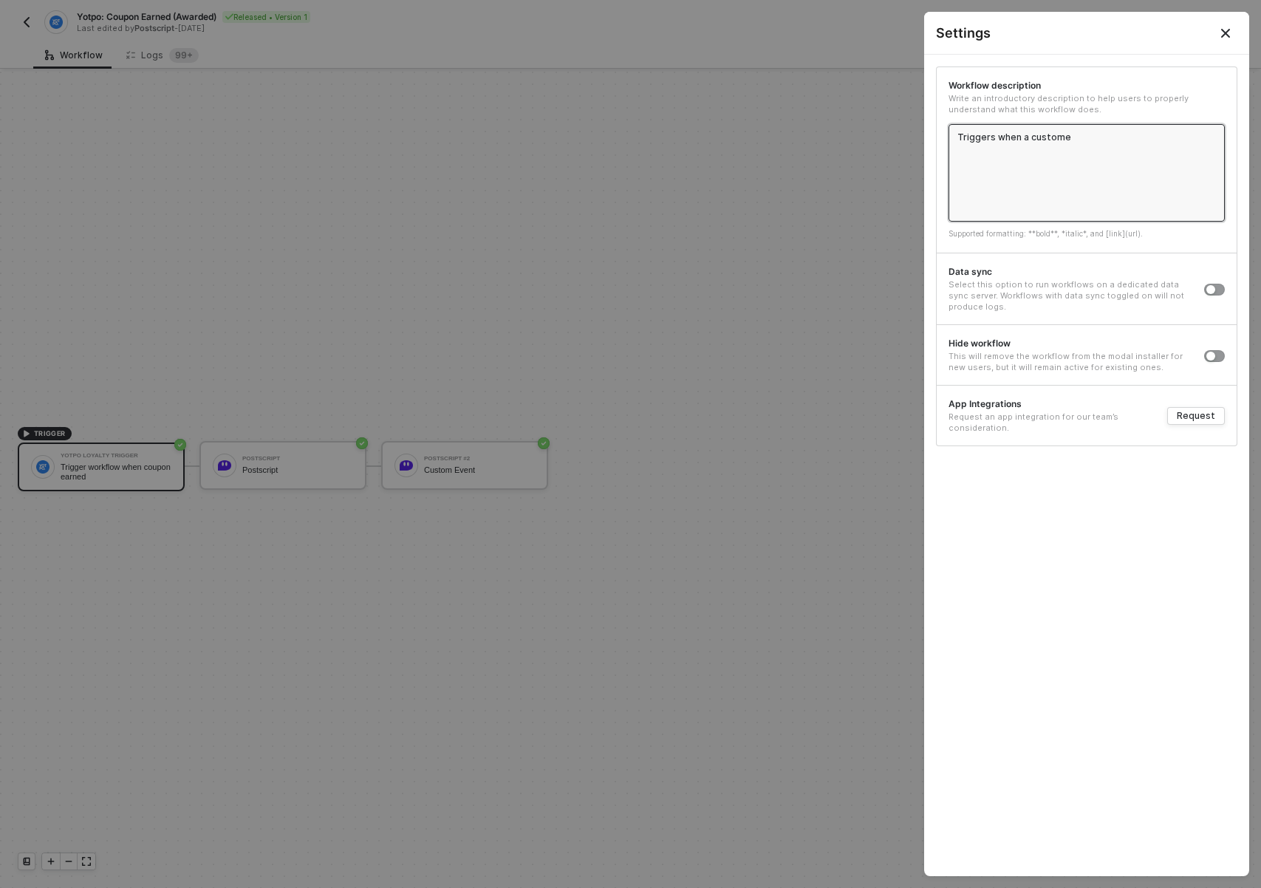
type textarea "Triggers when a customer"
type textarea "Triggers when a customer i"
type textarea "Triggers when a customer is"
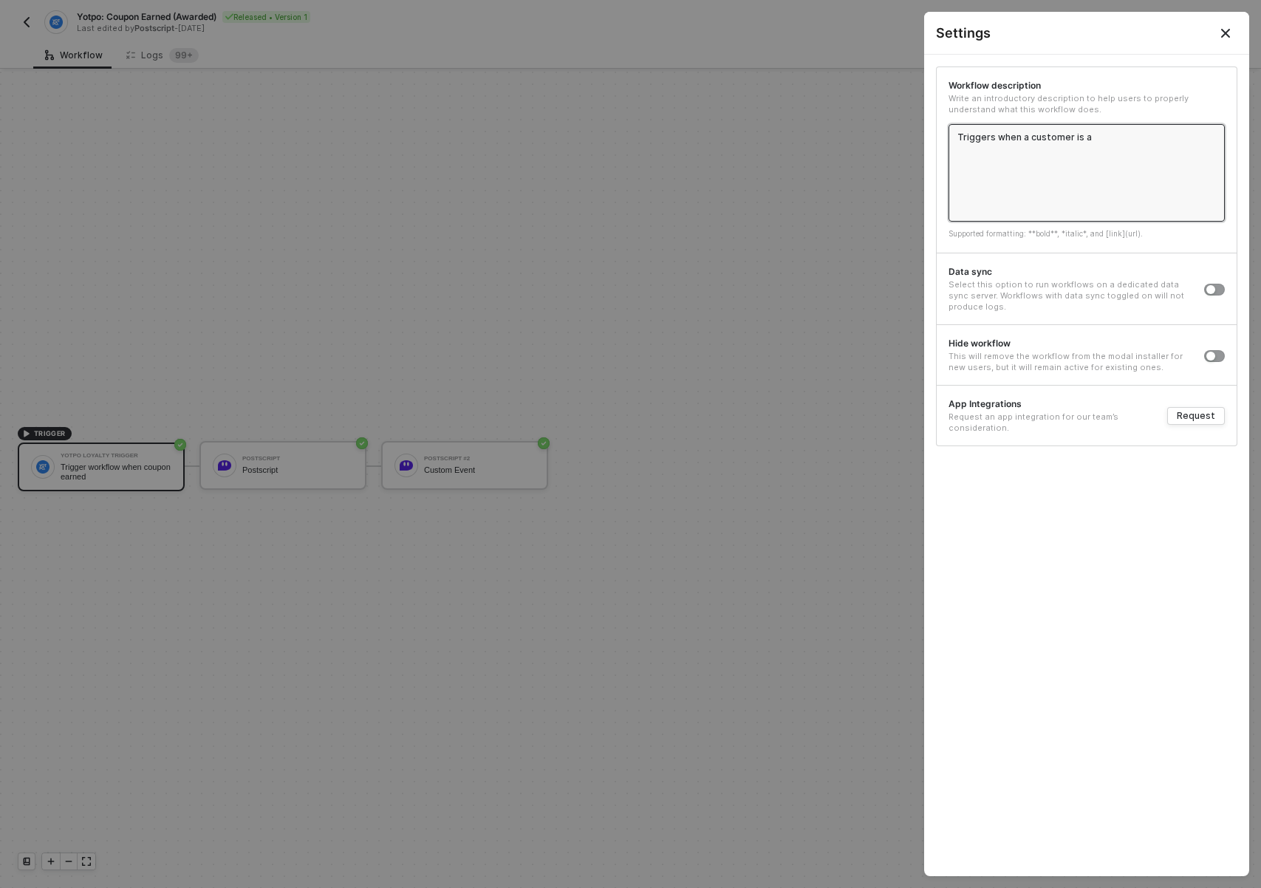
type textarea "Triggers when a customer is aw"
type textarea "Triggers when a customer is awa"
type textarea "Triggers when a customer is aw"
type textarea "Triggers when a customer is a"
type textarea "Triggers when a customer is"
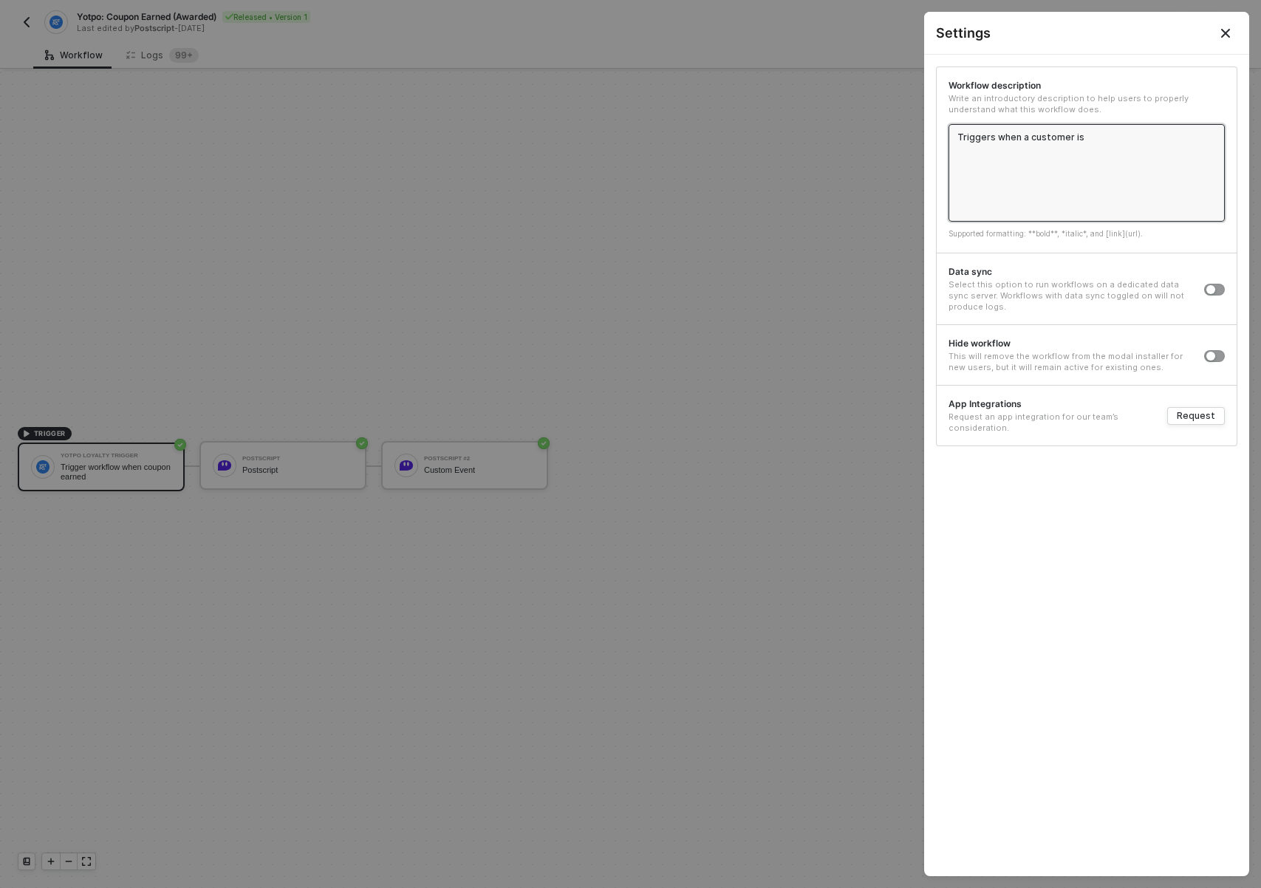
type textarea "Triggers when a customer is"
type textarea "Triggers when a customer i"
type textarea "Triggers when a customer ie"
type textarea "Triggers when a customer iea"
type textarea "Triggers when a customer ie"
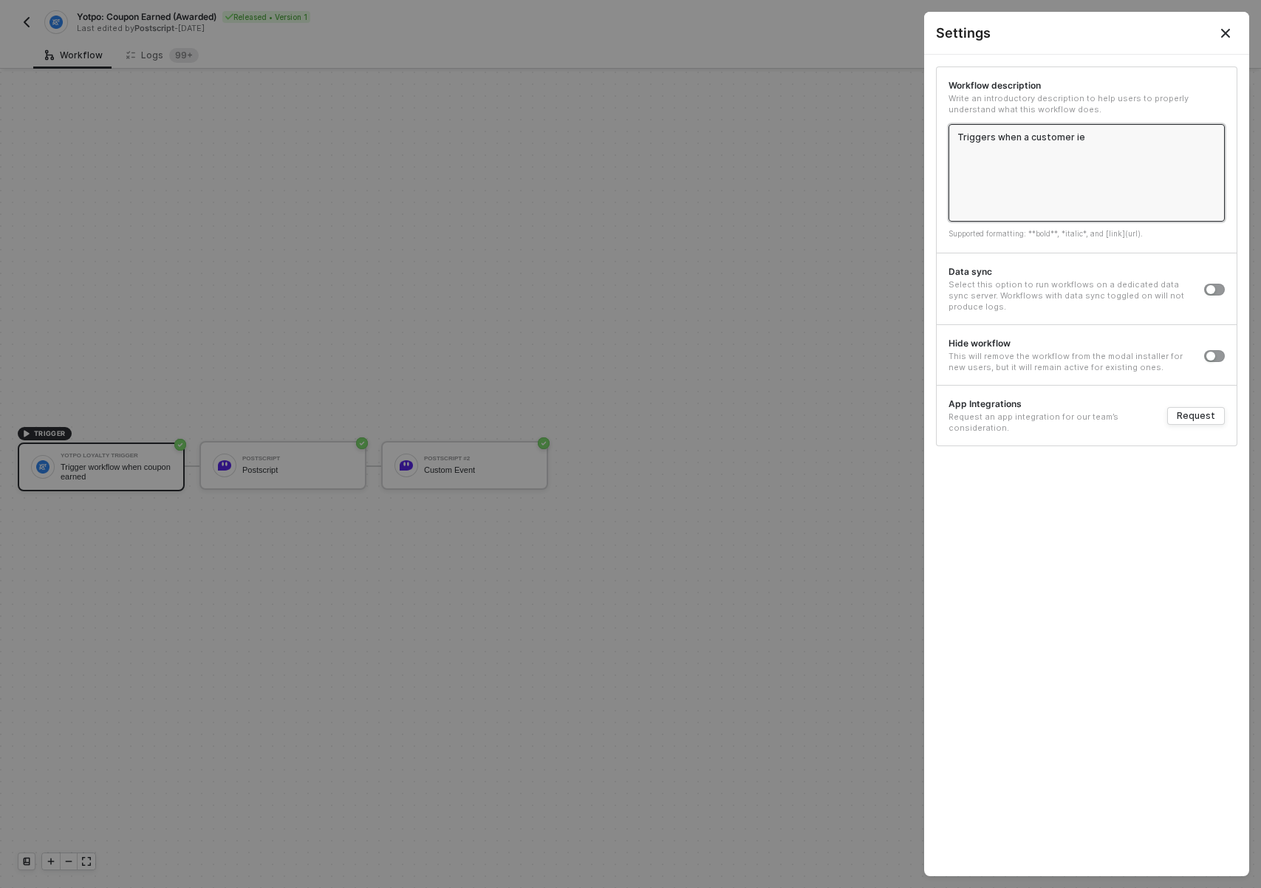
type textarea "Triggers when a customer i"
type textarea "Triggers when a customer"
type textarea "Triggers when a customer e"
type textarea "Triggers when a customer ea"
type textarea "Triggers when a customer earn"
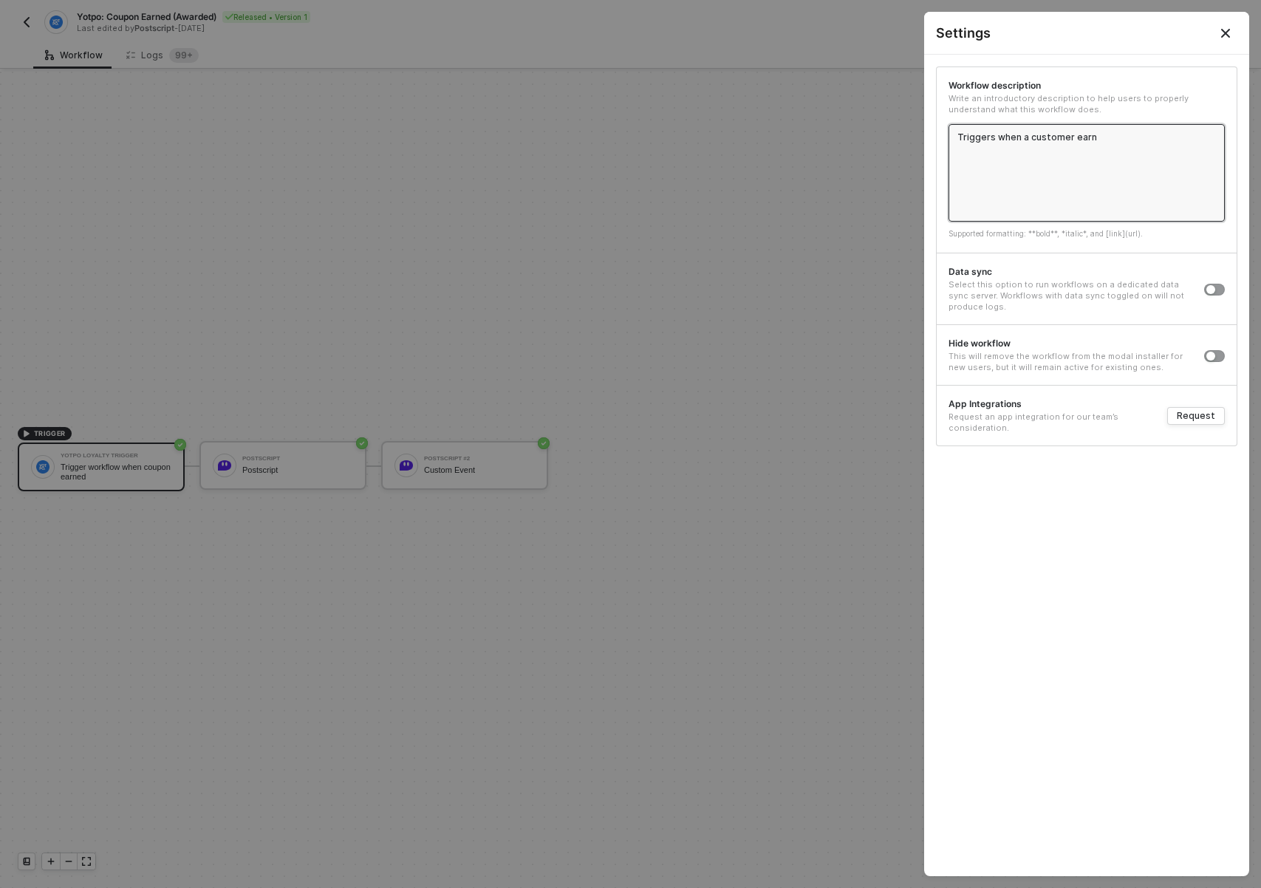
type textarea "Triggers when a customer earns"
type textarea "Triggers when a customer earns a"
type textarea "Triggers when a customer earns a ne"
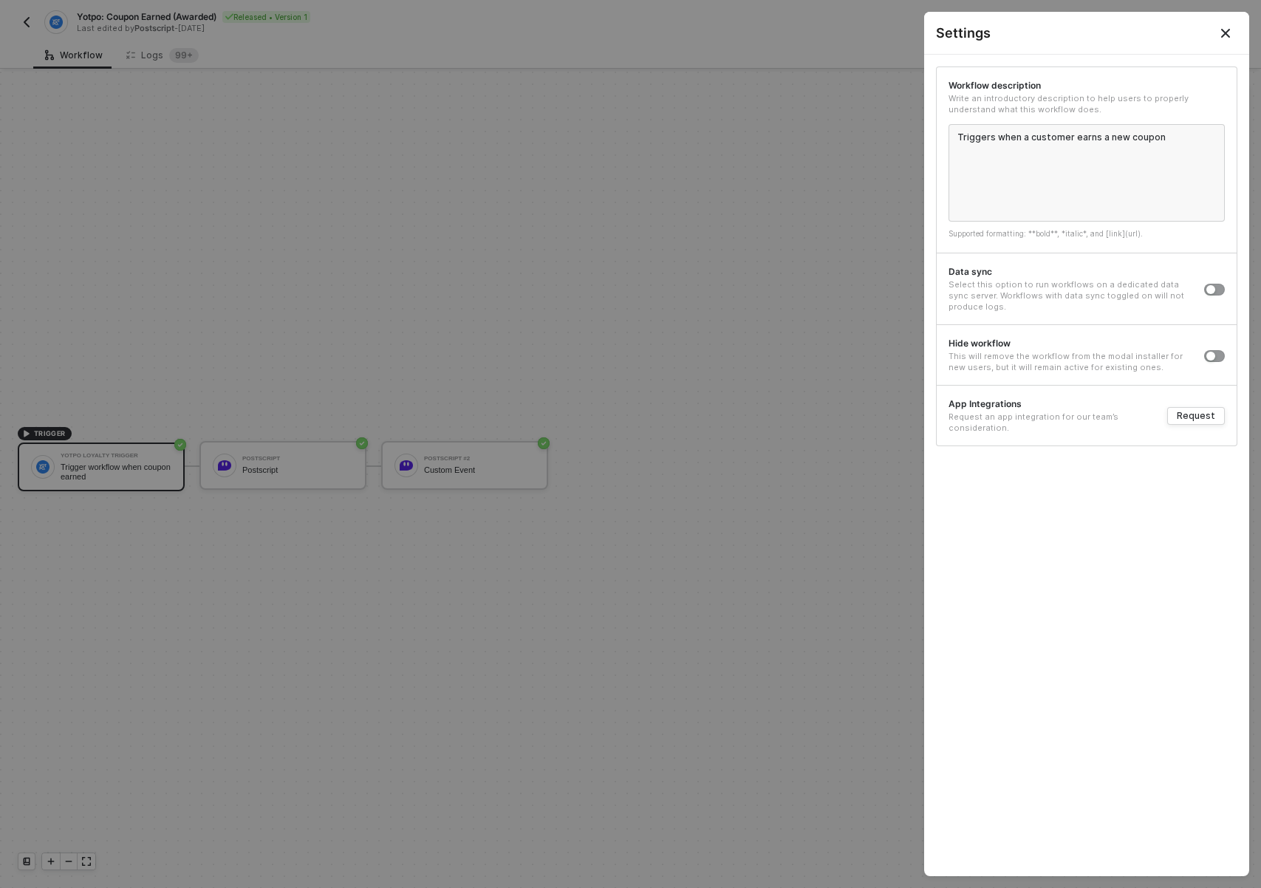
click at [849, 192] on div at bounding box center [630, 444] width 1261 height 888
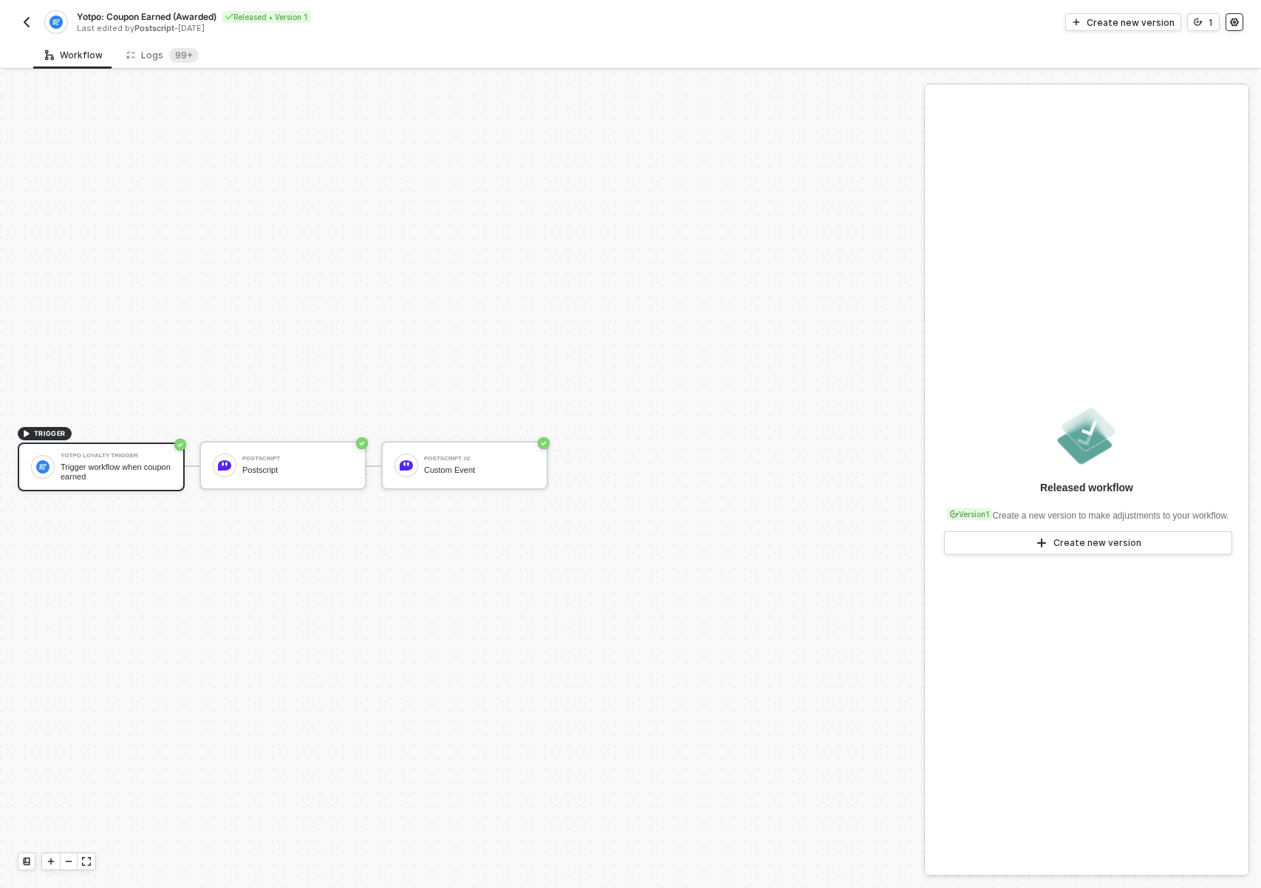
click at [1243, 22] on div "Yotpo: Coupon Earned (Awarded) Released • Version 1 Last edited by Postscript -…" at bounding box center [630, 20] width 1261 height 41
click at [1238, 24] on icon "icon-settings" at bounding box center [1234, 22] width 9 height 9
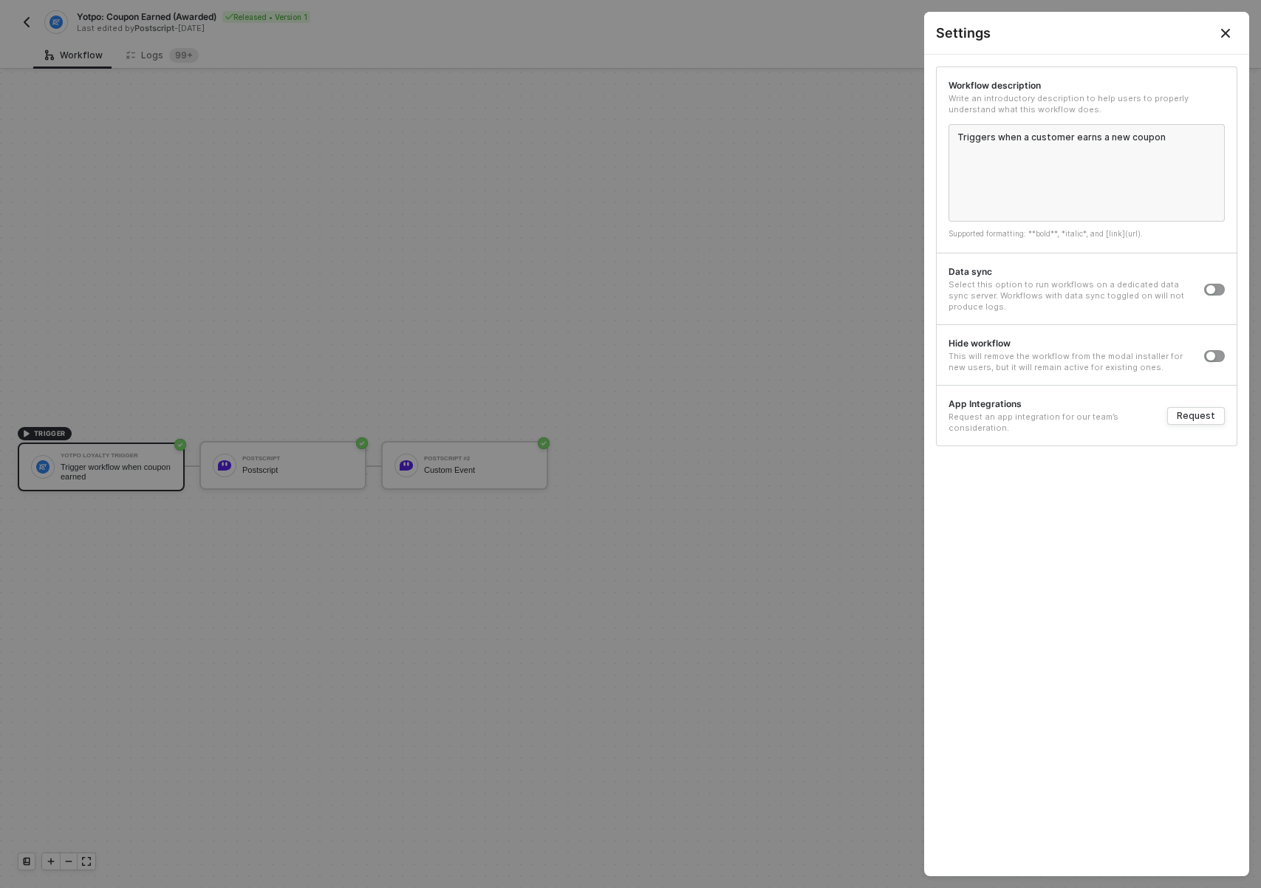
drag, startPoint x: 760, startPoint y: 131, endPoint x: 723, endPoint y: 117, distance: 40.0
click at [759, 131] on div at bounding box center [630, 444] width 1261 height 888
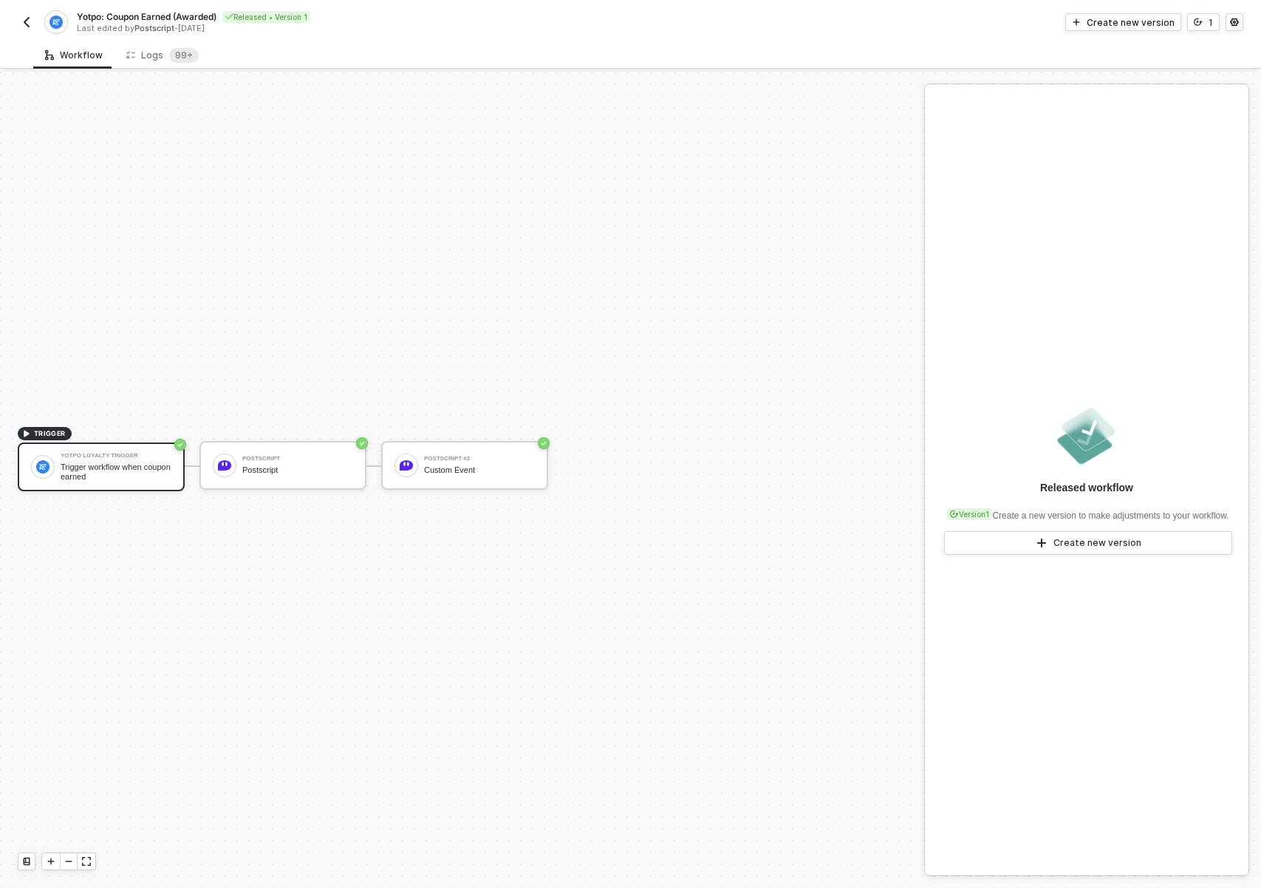
click at [33, 24] on button "button" at bounding box center [27, 22] width 18 height 18
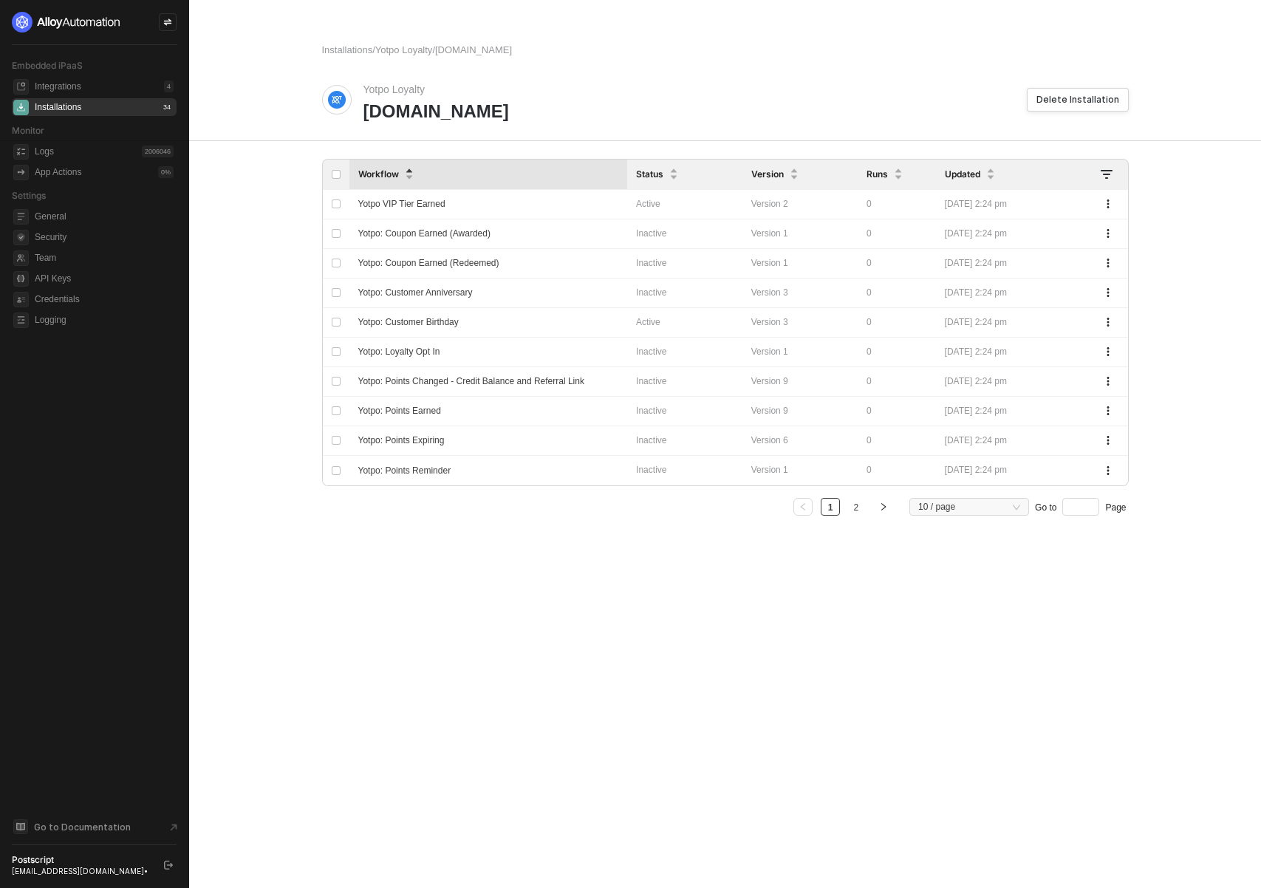
click at [408, 649] on div "Installations / Yotpo Loyalty / [DOMAIN_NAME] Yotpo Loyalty [DOMAIN_NAME] Delet…" at bounding box center [725, 444] width 842 height 888
click at [69, 221] on span "General" at bounding box center [104, 217] width 139 height 18
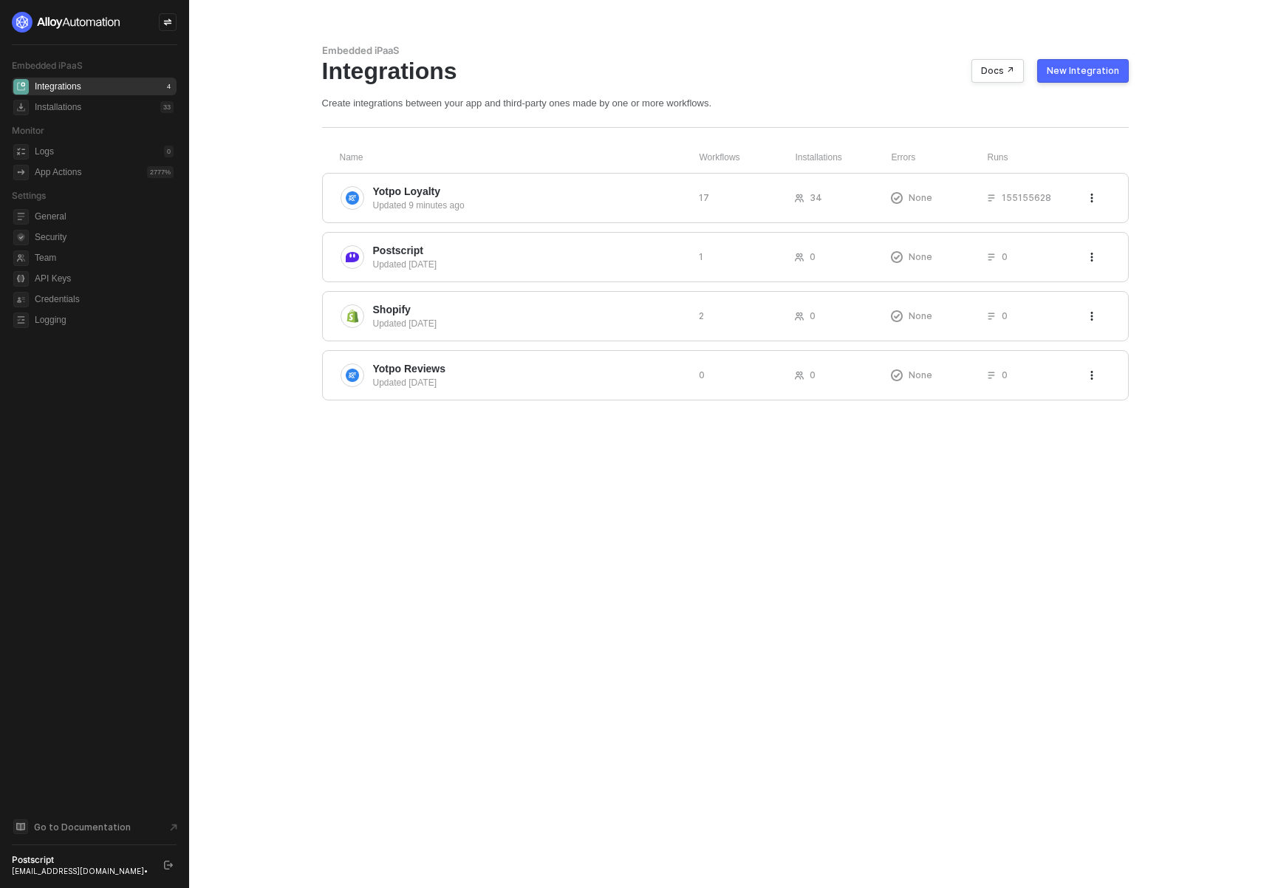
drag, startPoint x: 779, startPoint y: 488, endPoint x: 692, endPoint y: 474, distance: 87.6
click at [779, 488] on div "Embedded iPaaS Integrations Docs ↗ New Integration Create integrations between …" at bounding box center [725, 444] width 842 height 888
click at [428, 175] on div "Yotpo Loyalty Updated 19 minutes ago 17 34 None 155155628" at bounding box center [725, 198] width 807 height 50
